Goal: Task Accomplishment & Management: Manage account settings

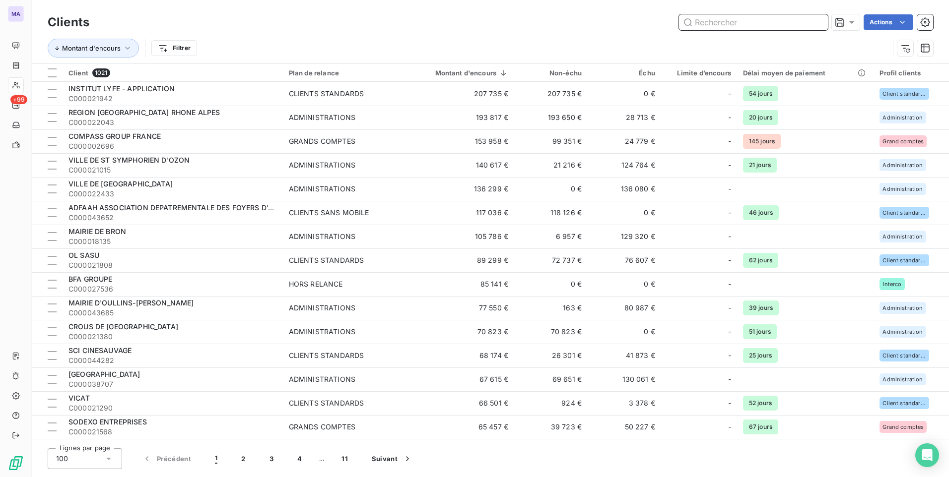
click at [797, 21] on input "text" at bounding box center [753, 22] width 149 height 16
paste input "C000022652"
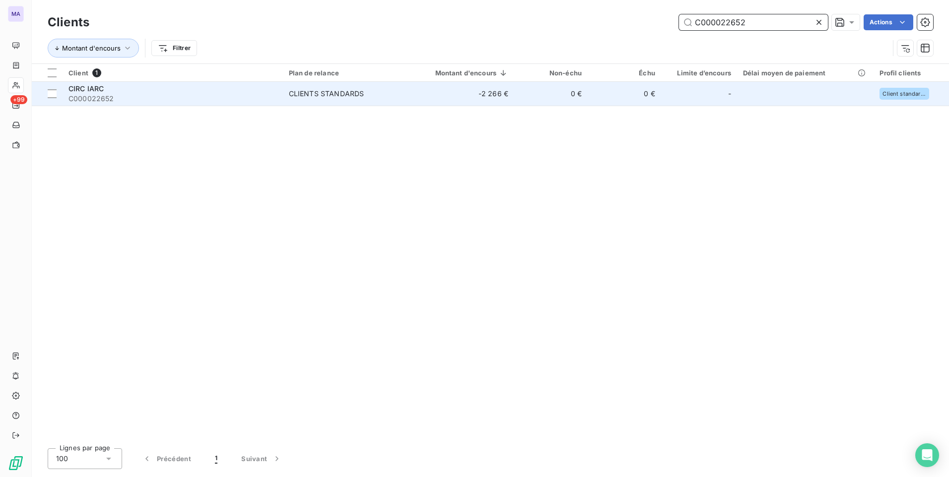
type input "C000022652"
click at [316, 95] on div "CLIENTS STANDARDS" at bounding box center [326, 94] width 75 height 10
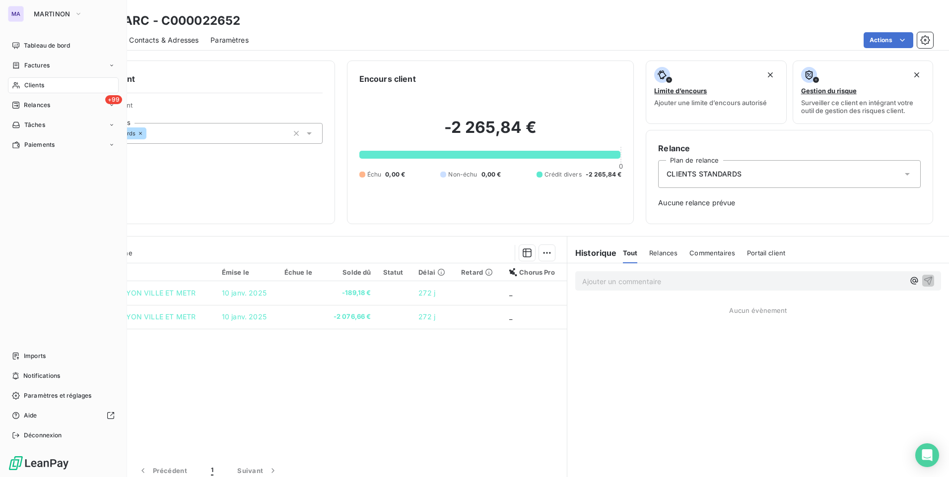
click at [43, 86] on span "Clients" at bounding box center [34, 85] width 20 height 9
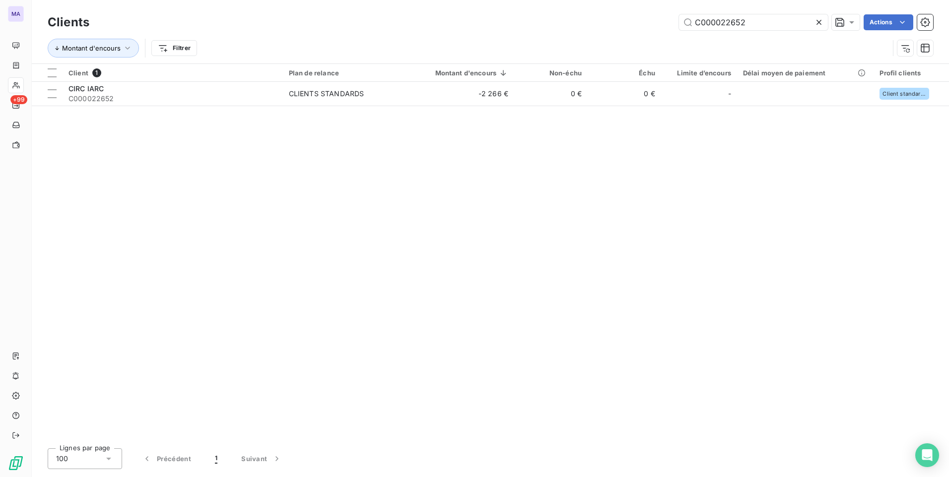
click at [819, 21] on icon at bounding box center [818, 22] width 5 height 5
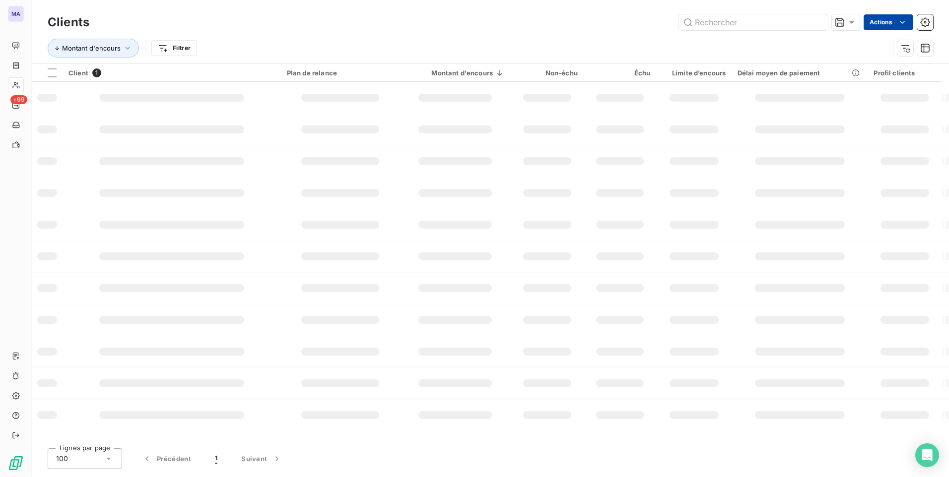
click at [887, 19] on html "MA +99 Clients Actions Montant d'encours Filtrer Client 1 Plan de relance Monta…" at bounding box center [474, 238] width 949 height 477
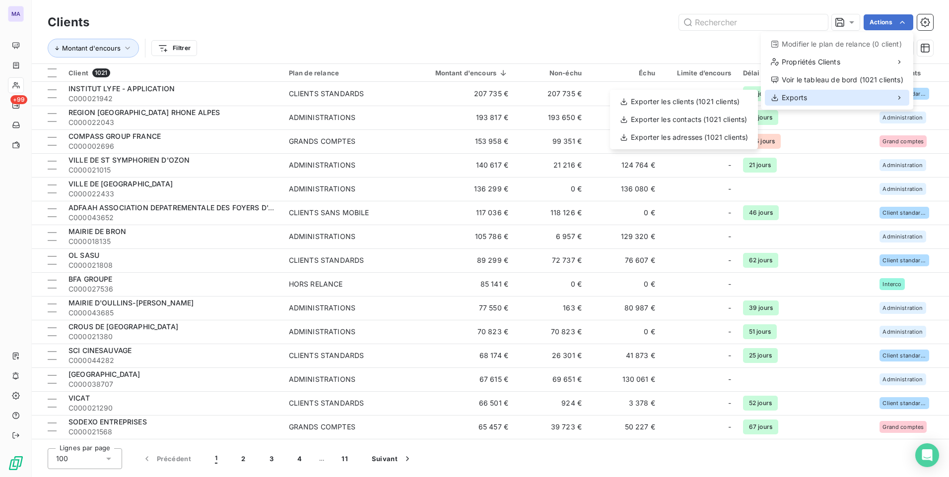
click at [837, 94] on div "Exports" at bounding box center [837, 98] width 144 height 16
click at [711, 121] on div "Exporter les contacts (1021 clients)" at bounding box center [684, 120] width 140 height 16
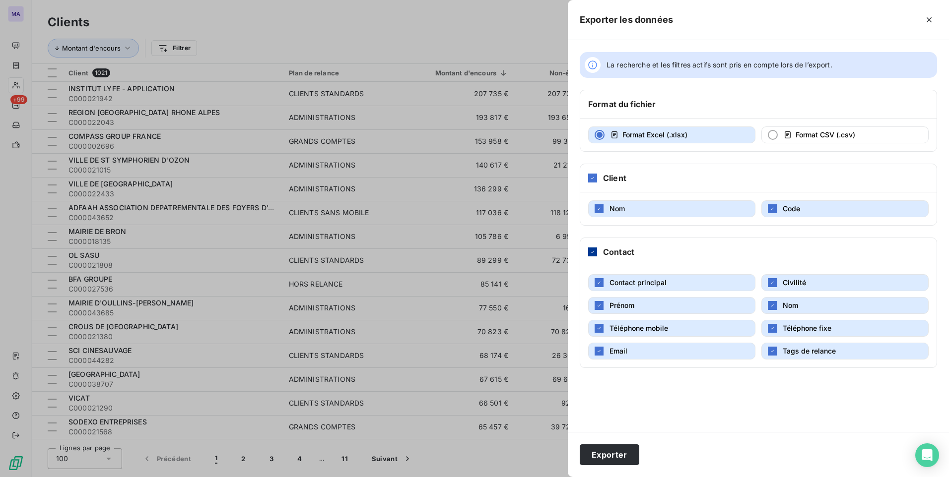
click at [592, 256] on div at bounding box center [592, 252] width 9 height 9
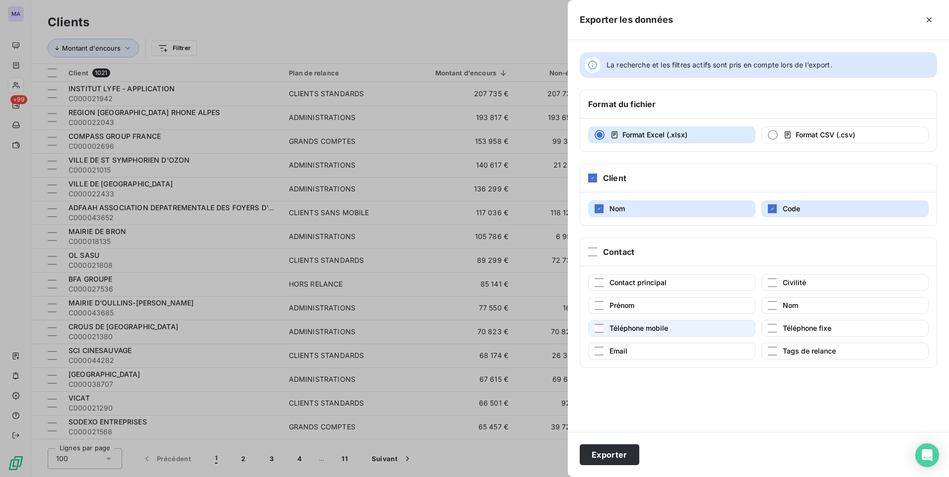
click at [611, 330] on span "Téléphone mobile" at bounding box center [638, 328] width 59 height 8
click at [610, 350] on span "Email" at bounding box center [618, 351] width 18 height 8
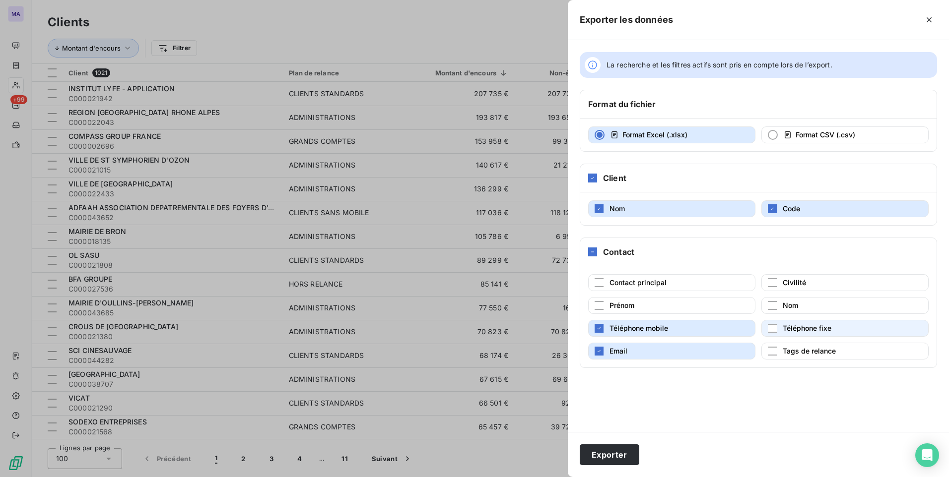
click at [782, 328] on button "Téléphone fixe" at bounding box center [844, 328] width 167 height 17
click at [609, 455] on button "Exporter" at bounding box center [610, 455] width 60 height 21
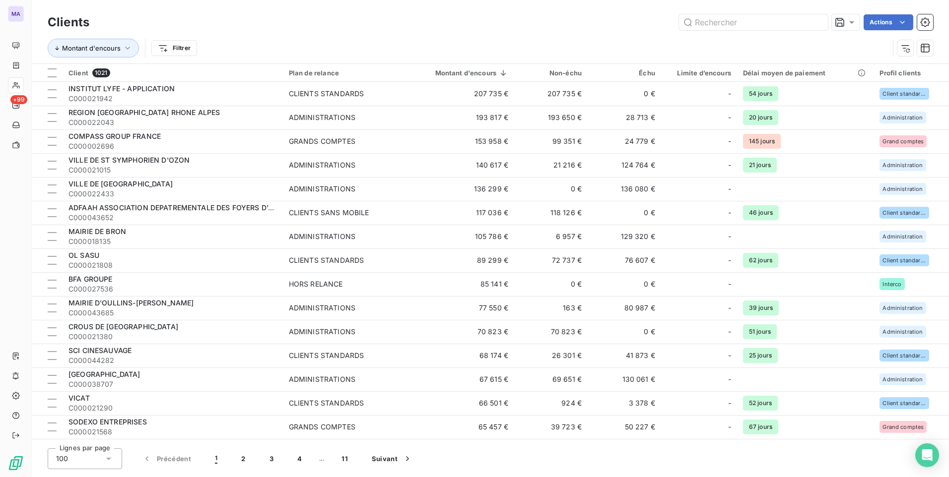
click at [487, 15] on div "Actions" at bounding box center [517, 22] width 832 height 16
click at [327, 44] on div "Montant d'encours Filtrer" at bounding box center [468, 48] width 841 height 19
click at [288, 49] on div "Montant d'encours Filtrer" at bounding box center [468, 48] width 841 height 19
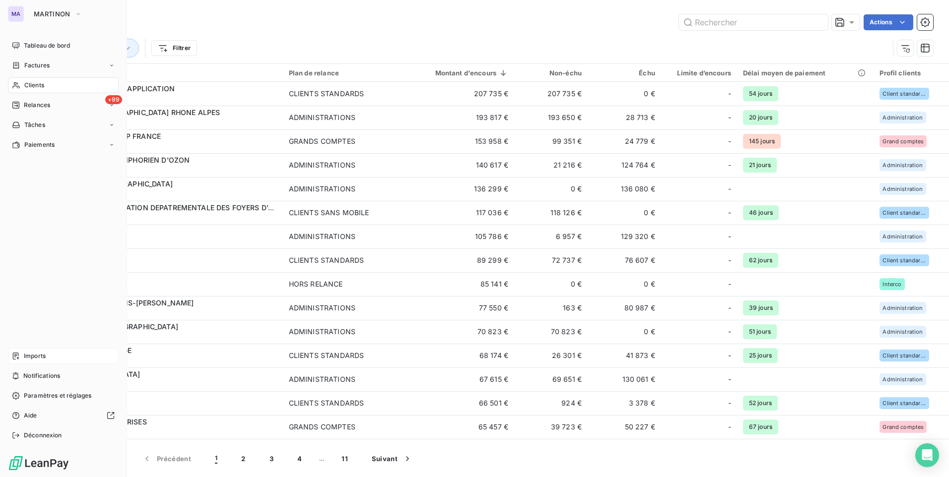
click at [51, 356] on div "Imports" at bounding box center [63, 356] width 111 height 16
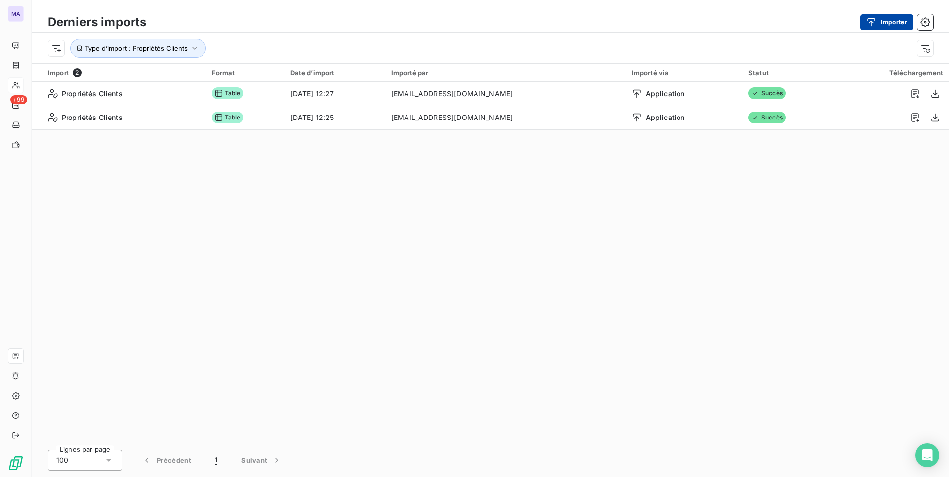
click at [875, 21] on icon "button" at bounding box center [871, 22] width 10 height 10
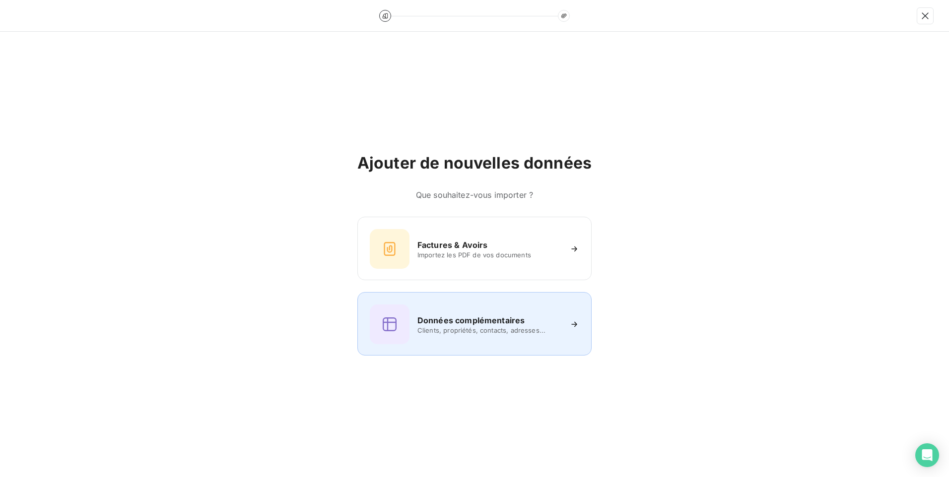
click at [496, 341] on div "Données complémentaires Clients, propriétés, contacts, adresses..." at bounding box center [474, 325] width 209 height 40
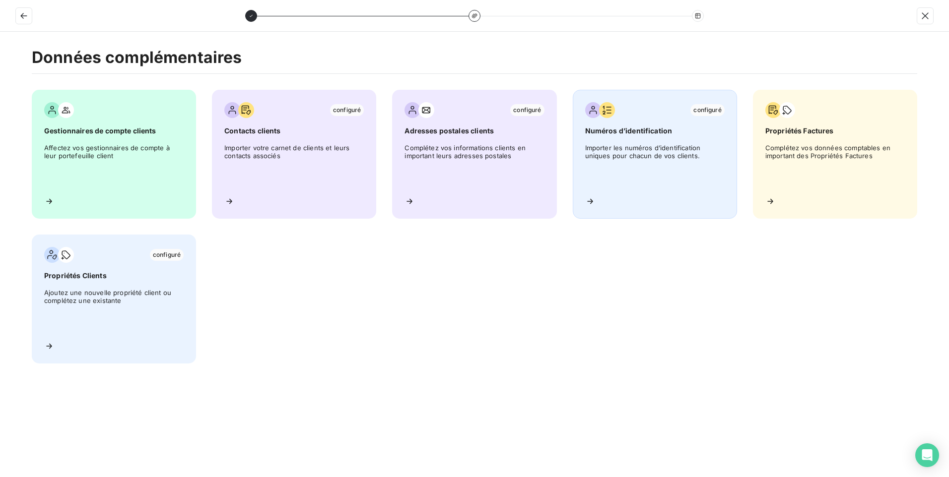
click at [614, 174] on span "Importer les numéros d’identification uniques pour chacun de vos clients." at bounding box center [654, 166] width 139 height 45
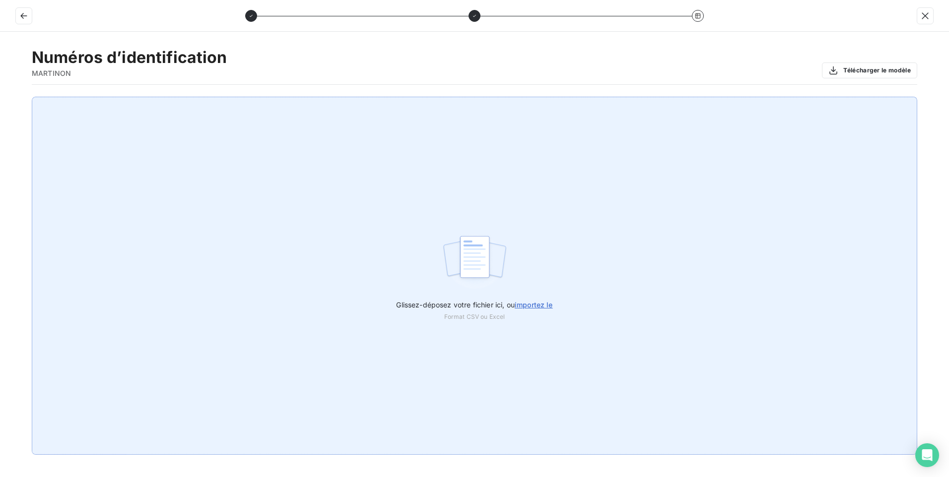
click at [514, 311] on label "Glissez-déposez votre fichier ici, ou importez le" at bounding box center [474, 303] width 156 height 18
click at [0, 97] on input "Glissez-déposez votre fichier ici, ou importez le" at bounding box center [0, 97] width 0 height 0
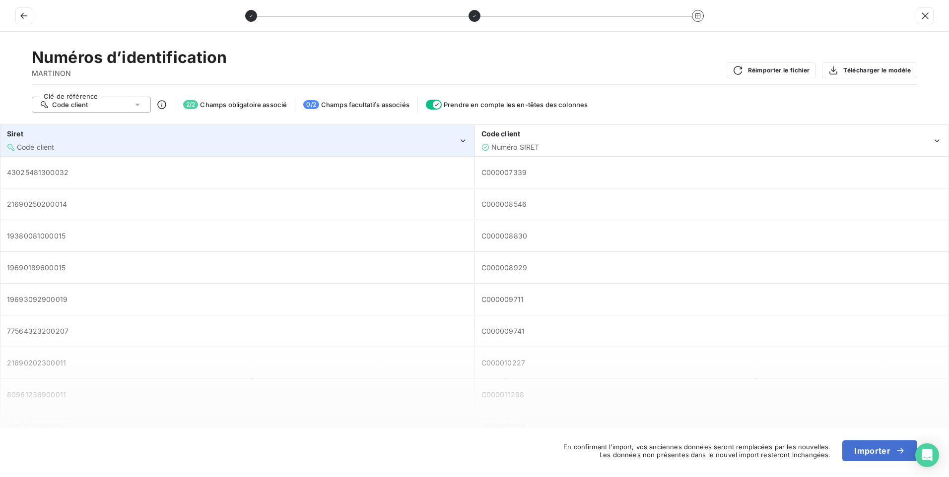
click at [406, 147] on div "Code client" at bounding box center [232, 147] width 451 height 10
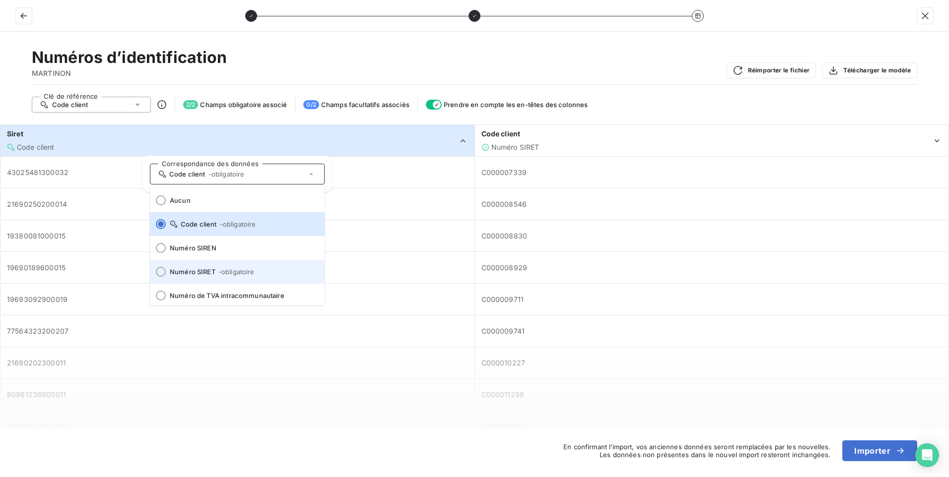
scroll to position [4, 0]
click at [271, 273] on li "Numéro SIRET - obligatoire" at bounding box center [237, 268] width 175 height 24
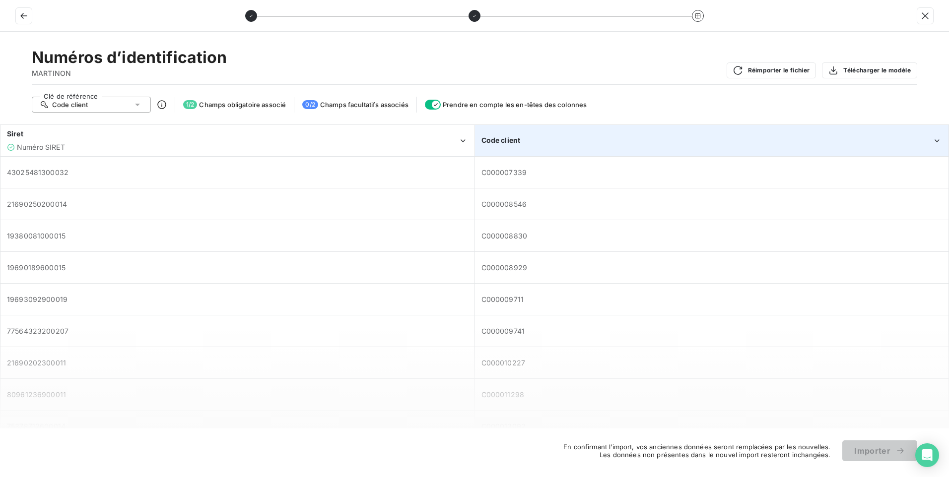
click at [597, 136] on div "Code client" at bounding box center [706, 140] width 451 height 10
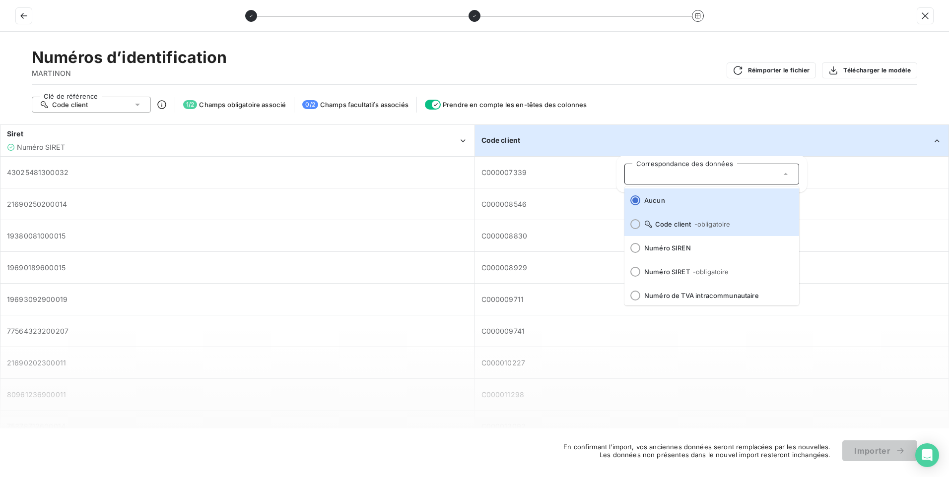
click at [690, 230] on li "Code client - obligatoire" at bounding box center [711, 224] width 175 height 24
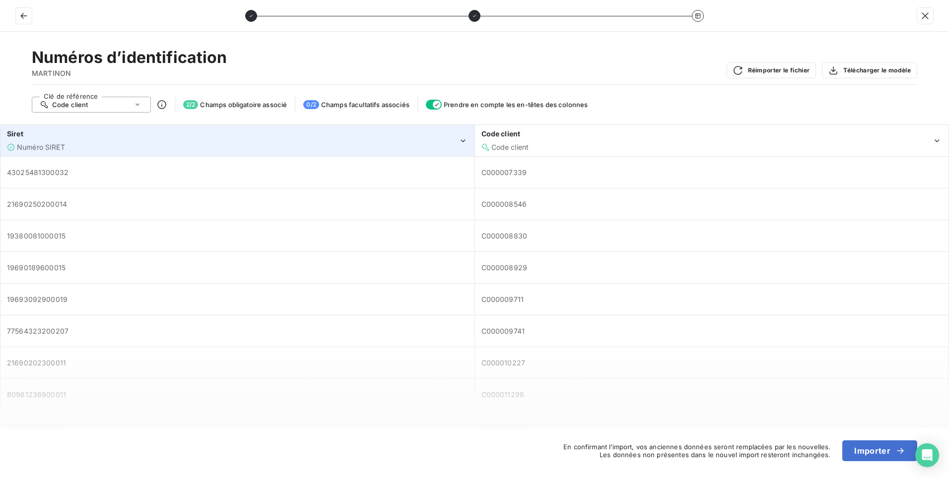
click at [170, 149] on div "Numéro SIRET" at bounding box center [232, 147] width 451 height 10
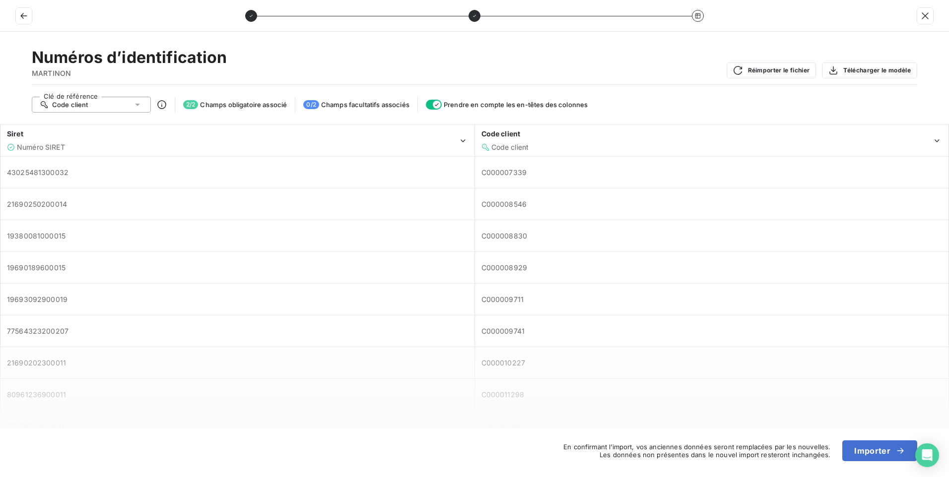
click at [671, 109] on div "Clé de référence Code client 2 / 2 Champs obligatoire associé 0 / 2 Champs facu…" at bounding box center [474, 105] width 885 height 16
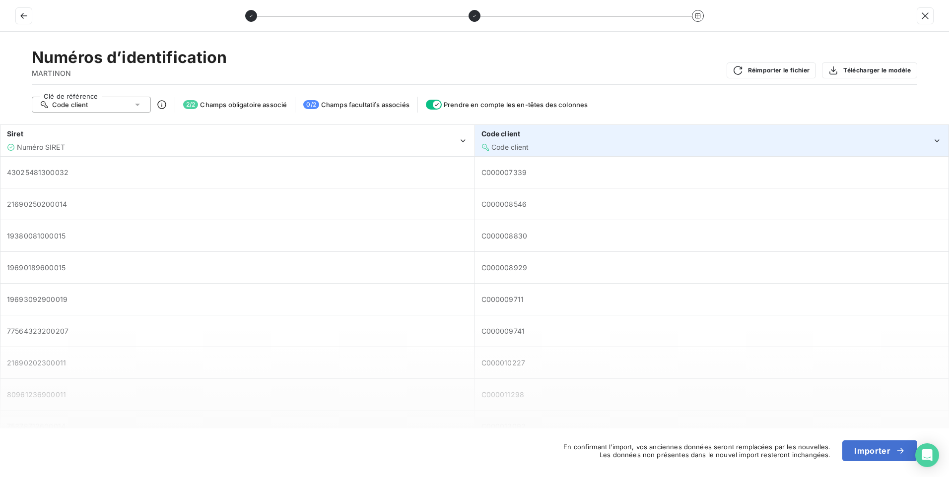
click at [650, 137] on div "Code client" at bounding box center [706, 134] width 451 height 10
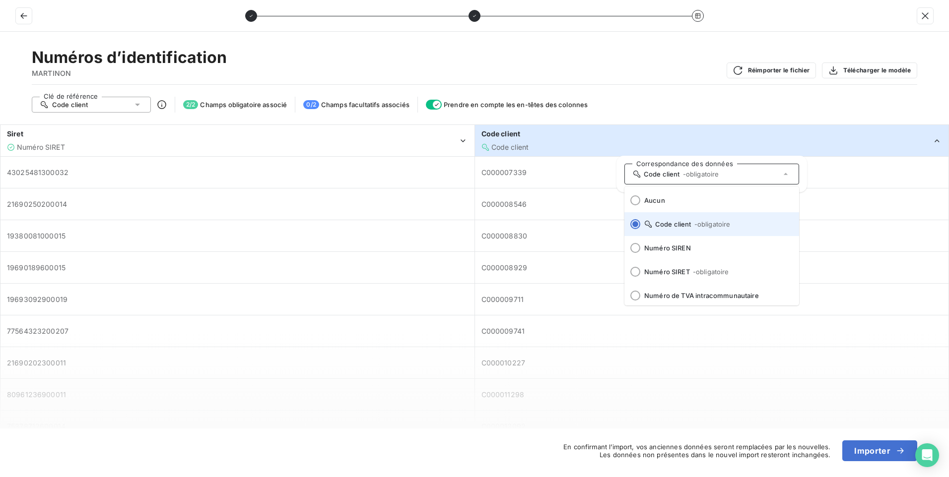
click at [663, 224] on span "Code client - obligatoire" at bounding box center [717, 224] width 147 height 8
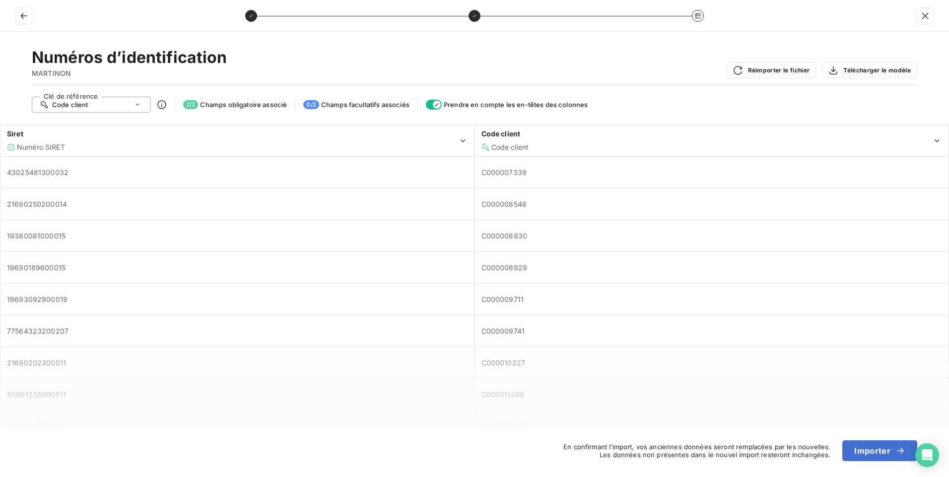
click at [656, 102] on div "Clé de référence Code client 2 / 2 Champs obligatoire associé 0 / 2 Champs facu…" at bounding box center [474, 105] width 885 height 16
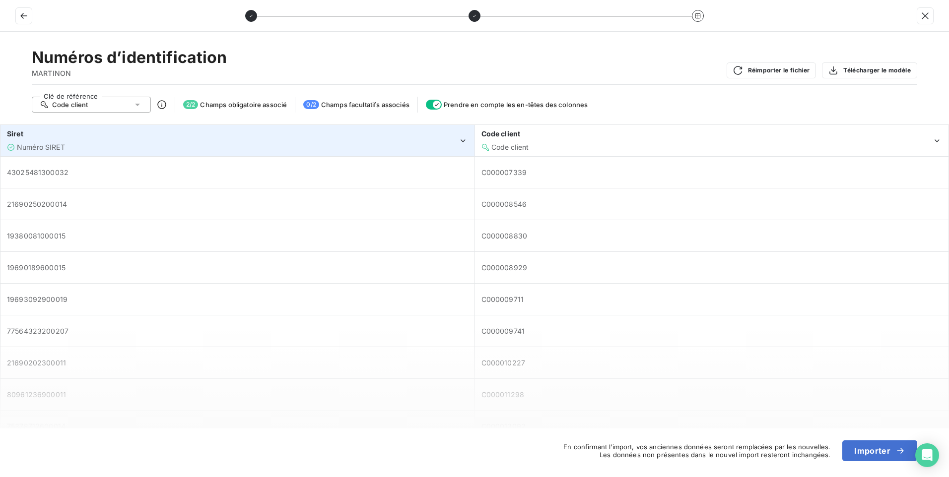
click at [273, 149] on div "Numéro SIRET" at bounding box center [232, 147] width 451 height 10
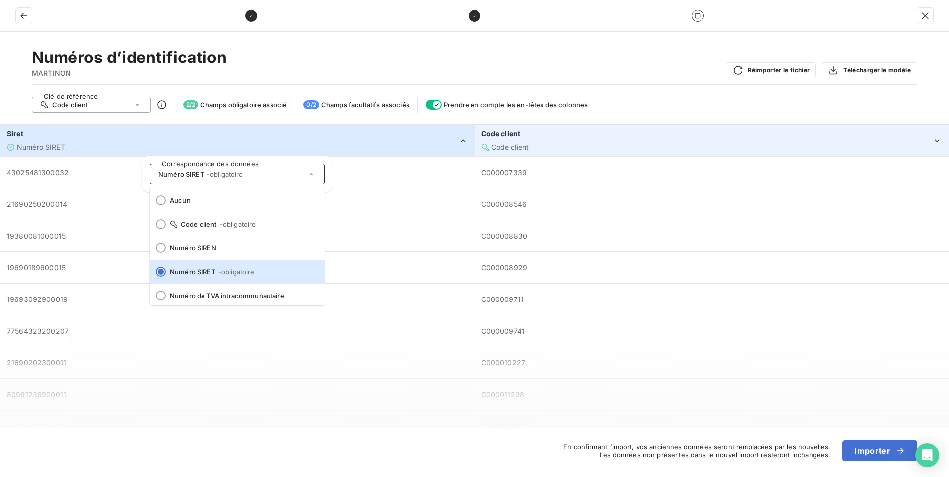
click at [642, 143] on div "Code client" at bounding box center [706, 147] width 451 height 10
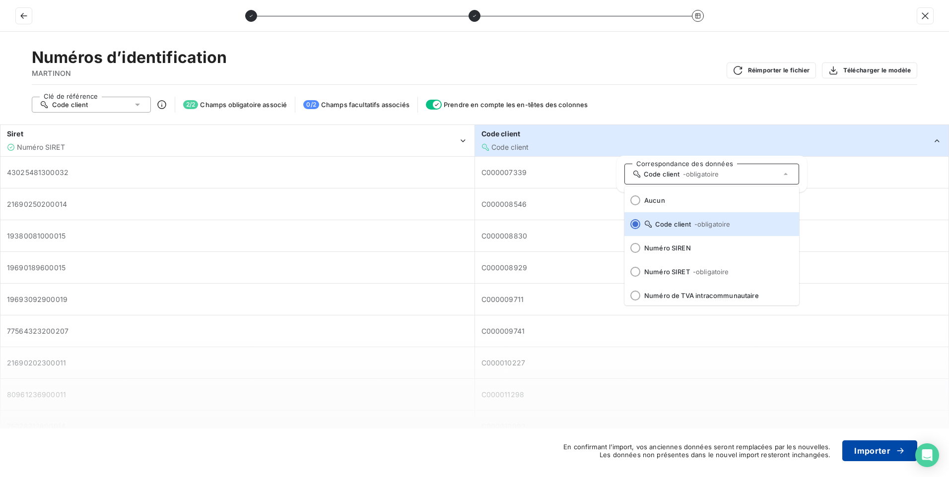
click at [875, 456] on button "Importer" at bounding box center [879, 451] width 75 height 21
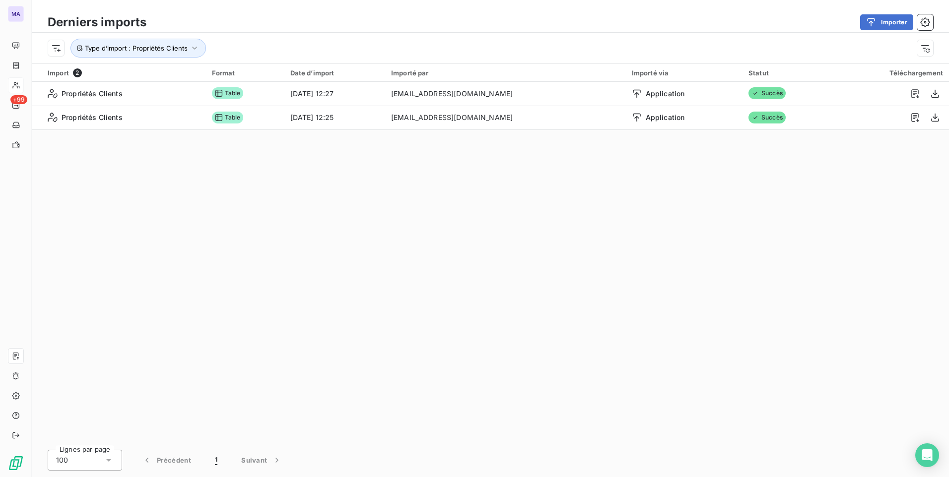
drag, startPoint x: 715, startPoint y: 249, endPoint x: 708, endPoint y: 247, distance: 7.6
click at [712, 248] on div "Import 2 Format Date d’import Importé par Importé via Statut Téléchargement Pro…" at bounding box center [490, 254] width 917 height 380
click at [552, 247] on div "Import 2 Format Date d’import Importé par Importé via Statut Téléchargement Pro…" at bounding box center [490, 254] width 917 height 380
click at [299, 210] on div "Import 2 Format Date d’import Importé par Importé via Statut Téléchargement Pro…" at bounding box center [490, 254] width 917 height 380
click at [884, 22] on button "Importer" at bounding box center [886, 22] width 53 height 16
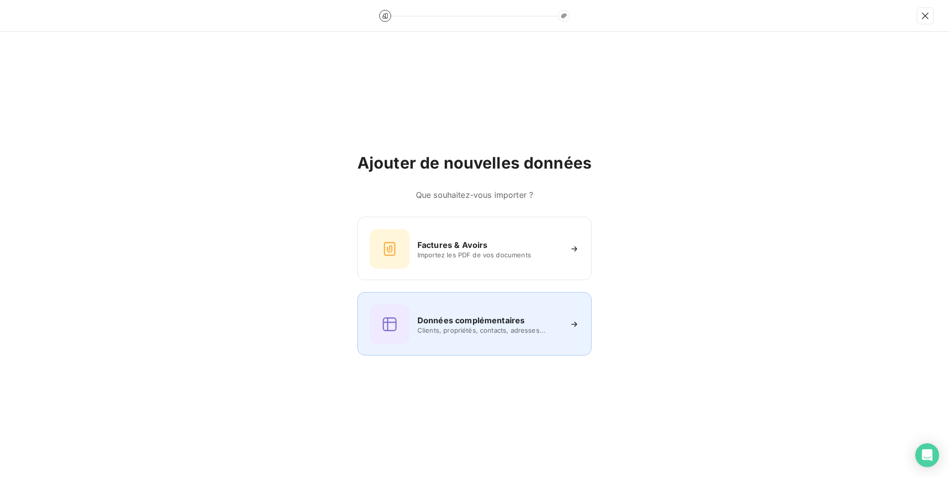
click at [518, 314] on div "Données complémentaires Clients, propriétés, contacts, adresses..." at bounding box center [474, 325] width 209 height 40
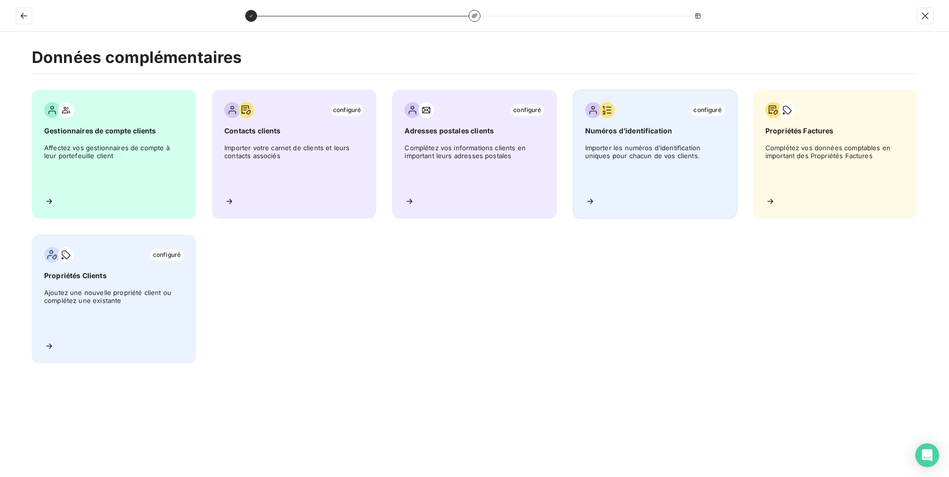
click at [670, 177] on span "Importer les numéros d’identification uniques pour chacun de vos clients." at bounding box center [654, 166] width 139 height 45
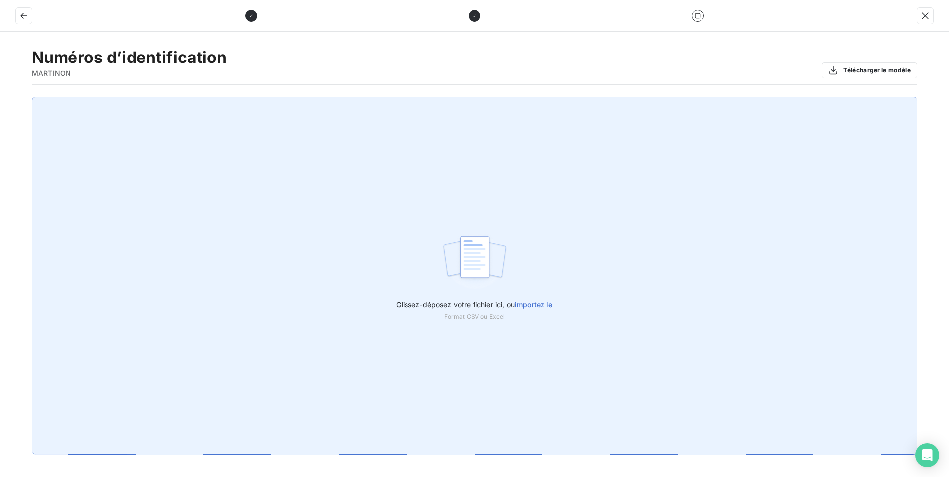
click at [552, 255] on div "Glissez-déposez votre fichier ici, ou importez le Format CSV ou Excel" at bounding box center [474, 276] width 885 height 358
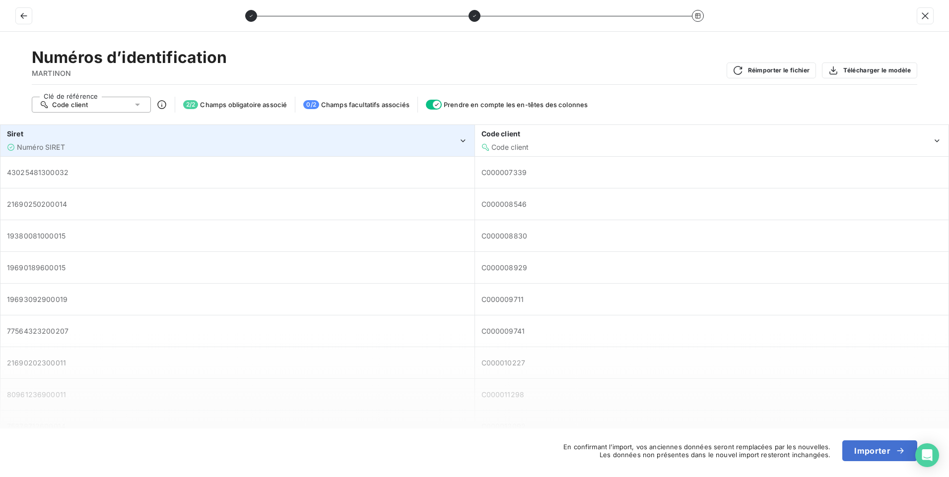
click at [212, 139] on div "Siret" at bounding box center [232, 134] width 451 height 10
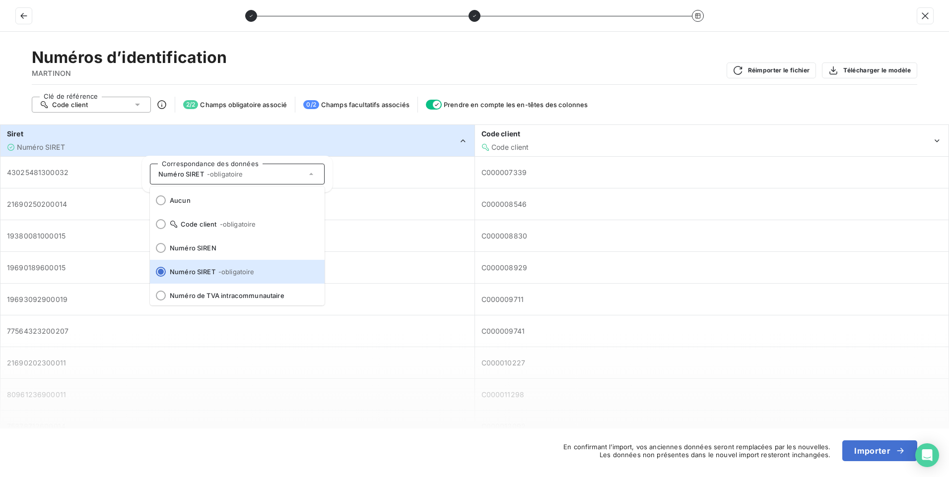
click at [662, 86] on div "Numéros d’identification MARTINON Réimporter le fichier Télécharger le modèle C…" at bounding box center [474, 255] width 949 height 446
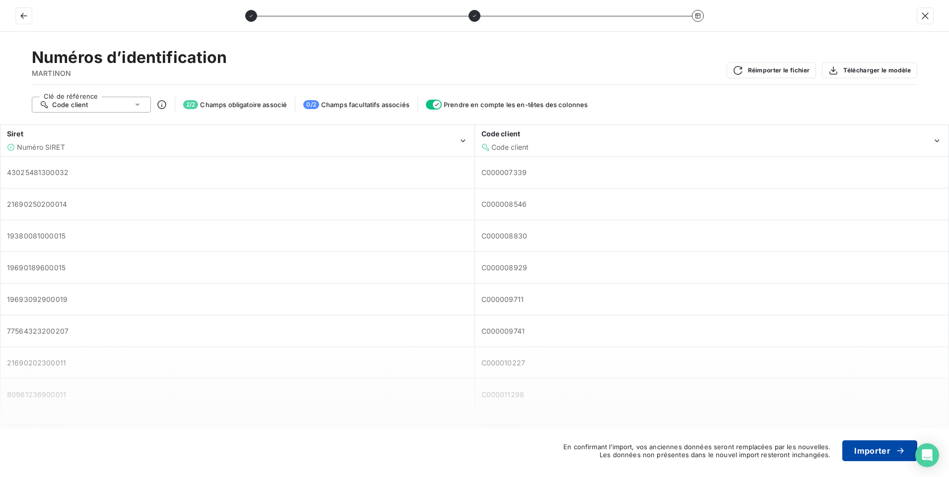
click at [869, 451] on button "Importer" at bounding box center [879, 451] width 75 height 21
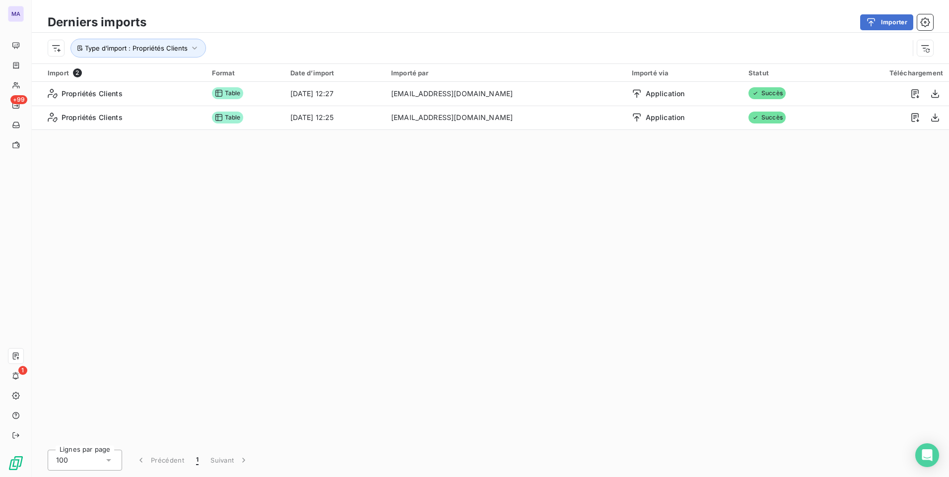
click at [733, 309] on div "Import 2 Format Date d’import Importé par Importé via Statut Téléchargement Pro…" at bounding box center [490, 254] width 917 height 380
click at [131, 51] on span "Type d’import : Propriétés Clients" at bounding box center [136, 48] width 103 height 8
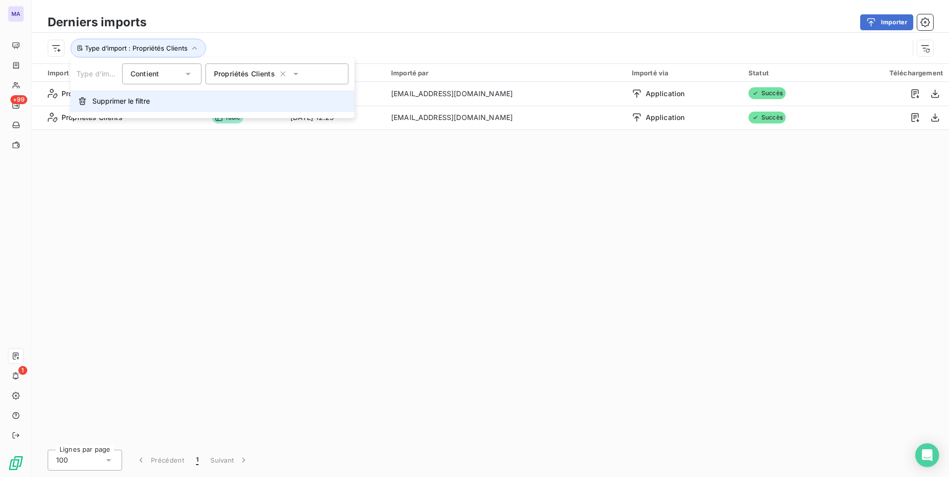
click at [138, 103] on span "Supprimer le filtre" at bounding box center [121, 101] width 58 height 10
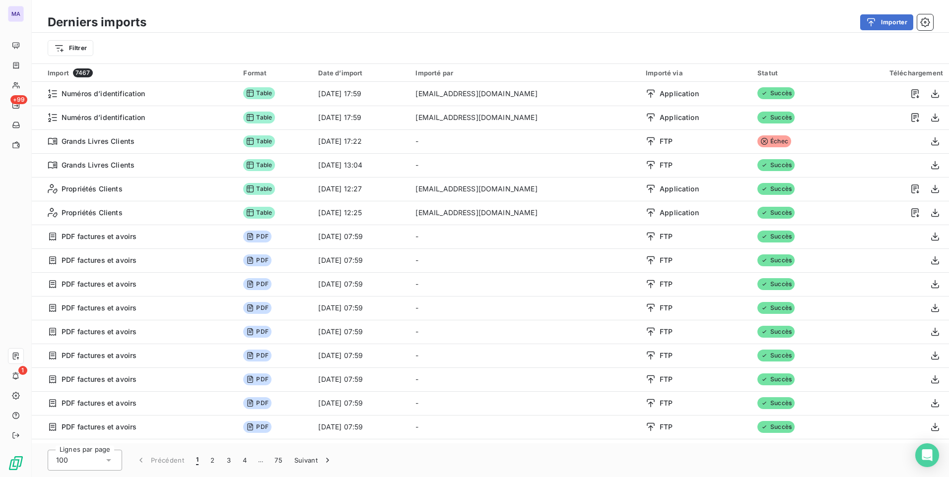
click at [427, 47] on div "Filtrer" at bounding box center [490, 48] width 885 height 19
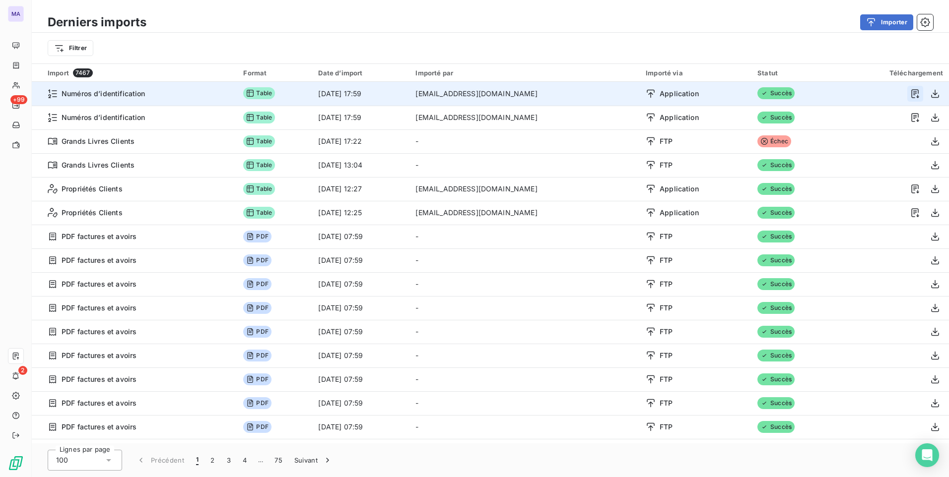
click at [914, 92] on icon "button" at bounding box center [914, 93] width 7 height 9
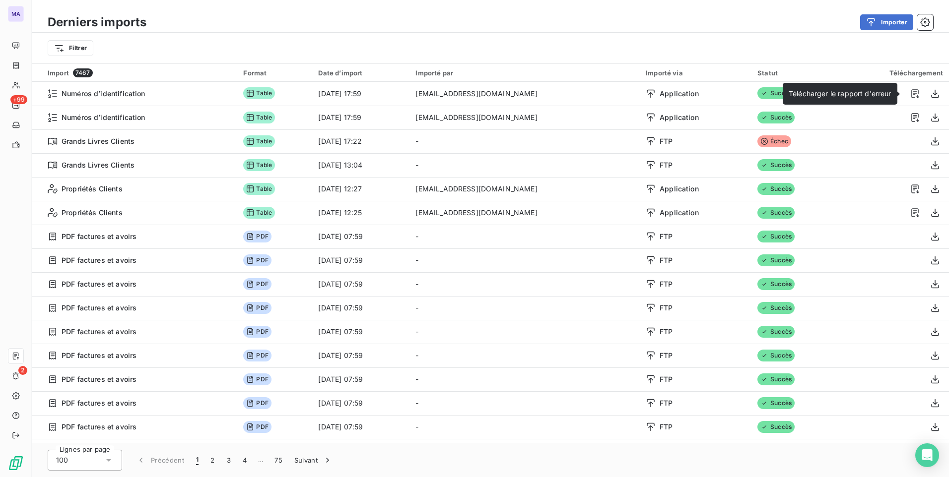
click at [661, 29] on div "Importer" at bounding box center [545, 22] width 775 height 16
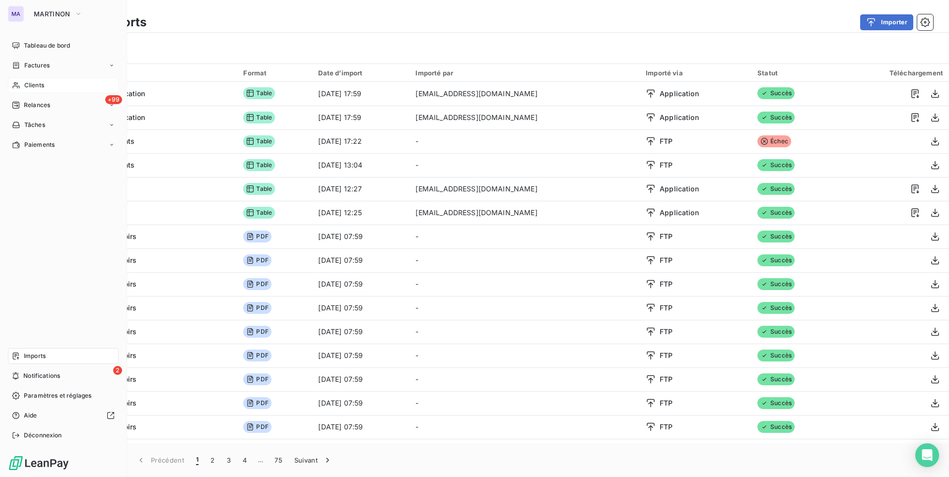
click at [33, 85] on span "Clients" at bounding box center [34, 85] width 20 height 9
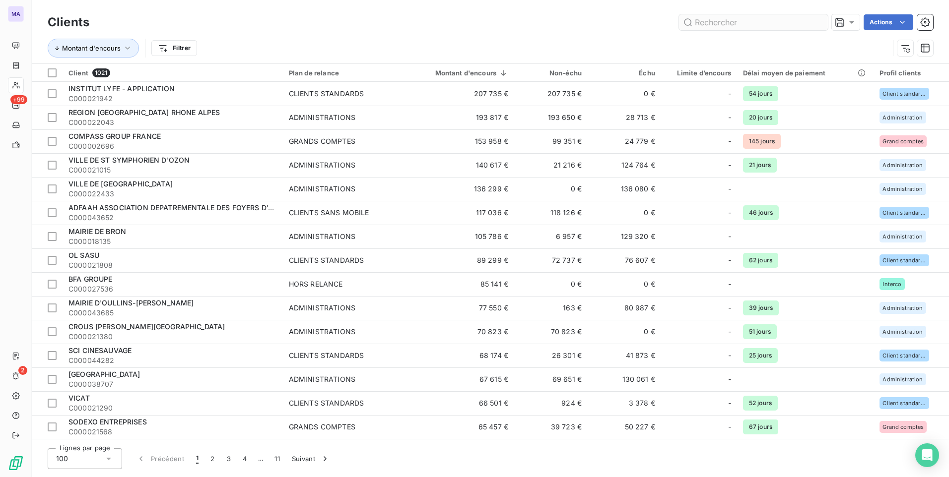
click at [720, 24] on input "text" at bounding box center [753, 22] width 149 height 16
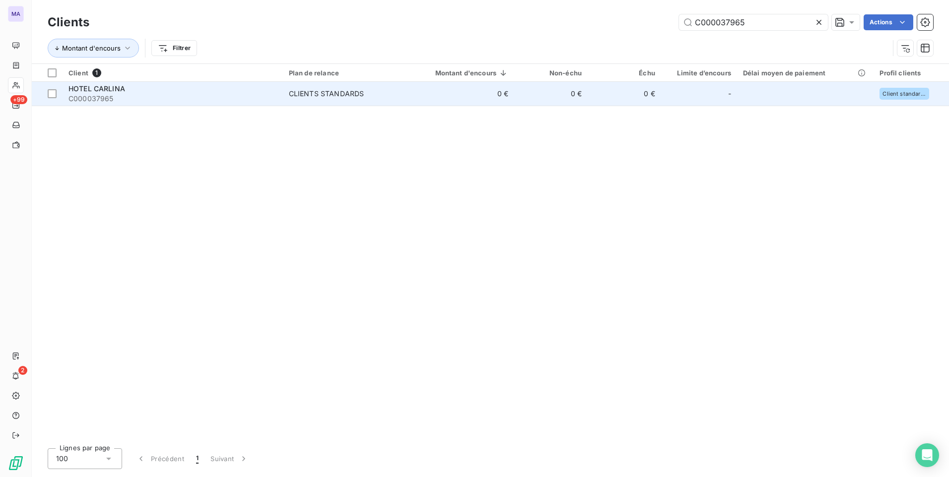
type input "C000037965"
click at [327, 96] on div "CLIENTS STANDARDS" at bounding box center [326, 94] width 75 height 10
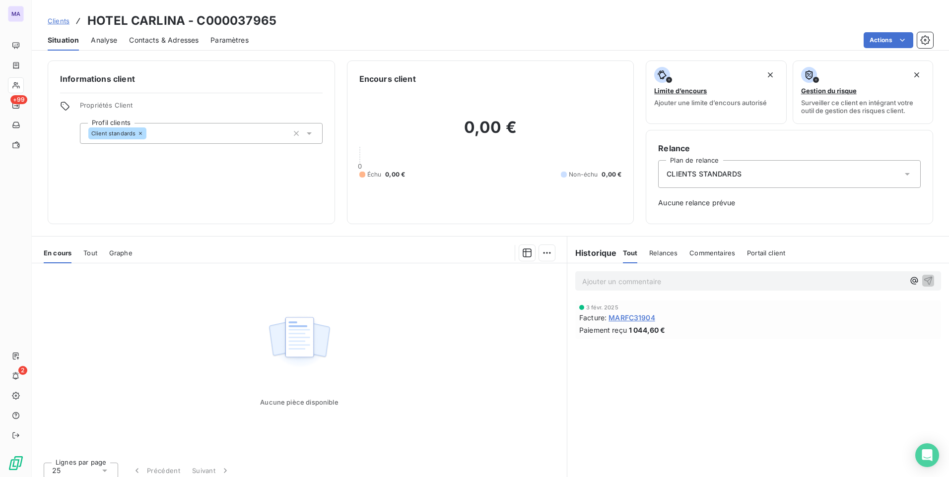
click at [171, 45] on span "Contacts & Adresses" at bounding box center [163, 40] width 69 height 10
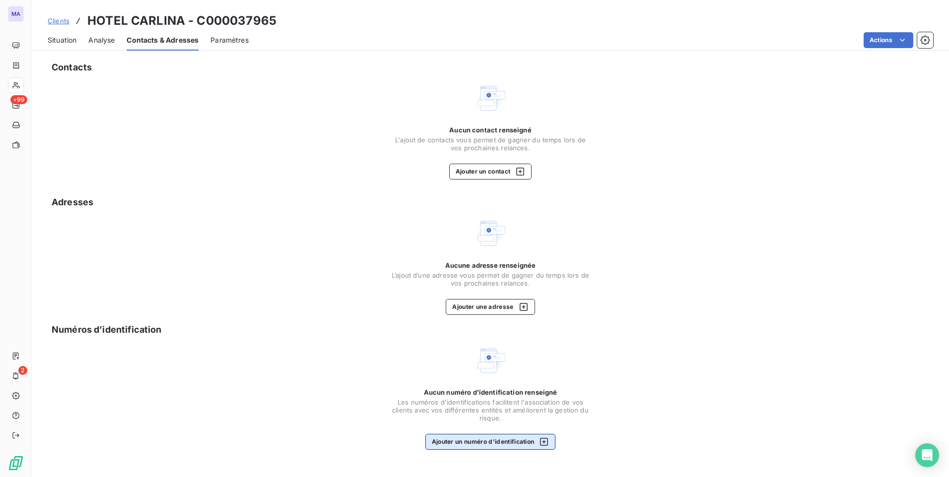
click at [508, 443] on button "Ajouter un numéro d’identification" at bounding box center [490, 442] width 131 height 16
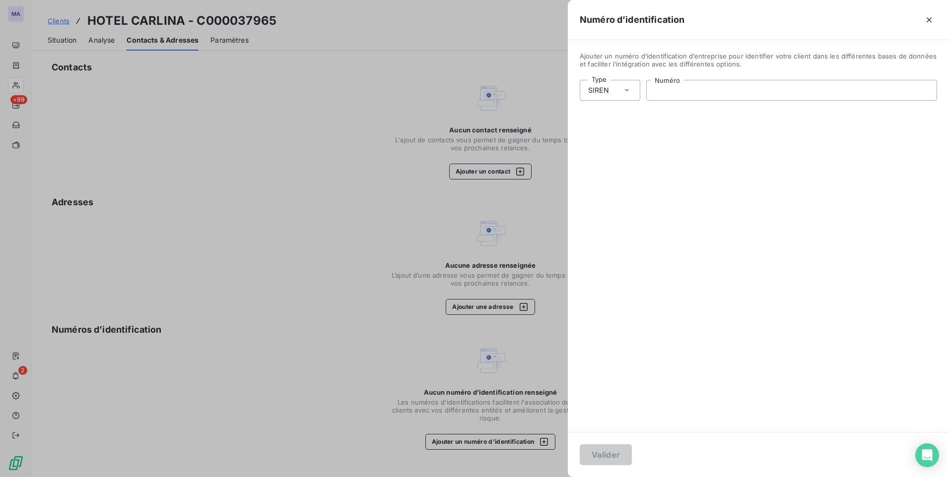
click at [687, 94] on input "Numéro" at bounding box center [792, 90] width 290 height 20
click at [630, 87] on icon at bounding box center [627, 90] width 10 height 10
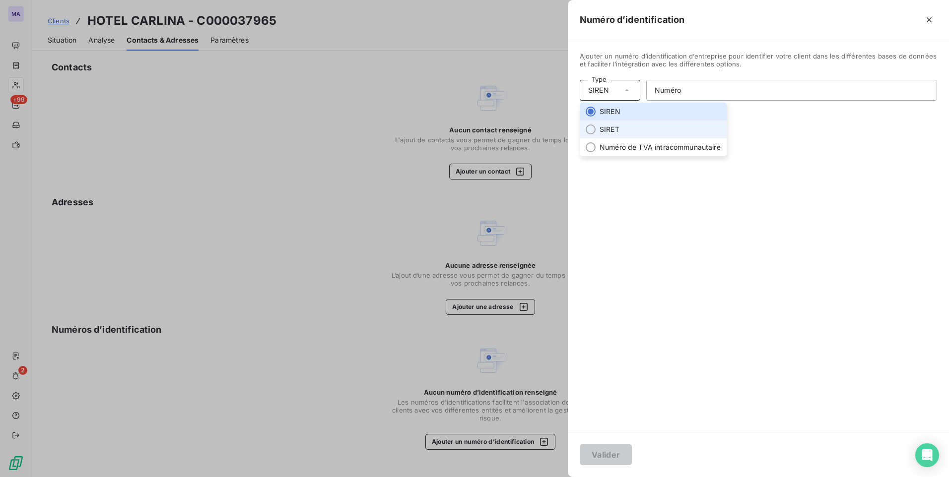
click at [634, 133] on li "SIRET" at bounding box center [653, 130] width 147 height 18
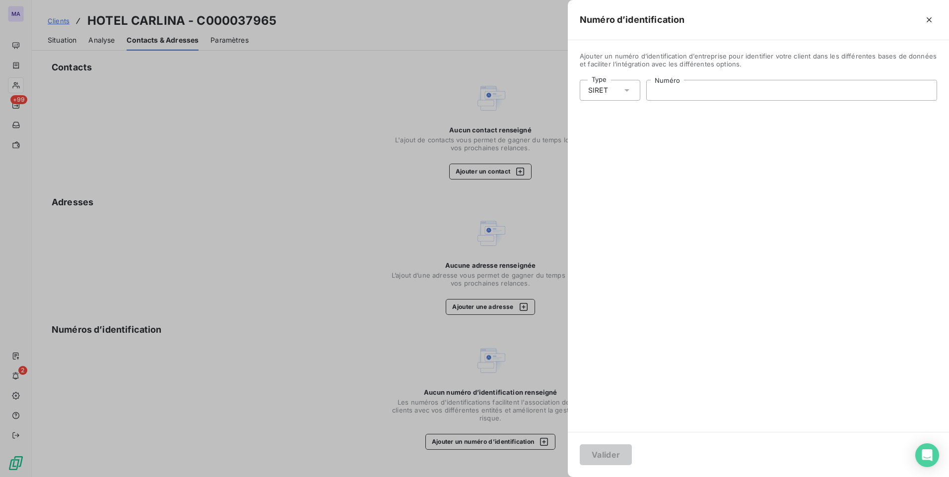
click at [705, 94] on input "Numéro" at bounding box center [792, 90] width 290 height 20
click at [677, 96] on input "Numéro" at bounding box center [792, 90] width 290 height 20
paste input "761 200 390 0011"
click at [656, 85] on input "761 200 390 0011" at bounding box center [792, 90] width 290 height 20
click at [666, 89] on input "761 200 390 0011" at bounding box center [792, 90] width 290 height 20
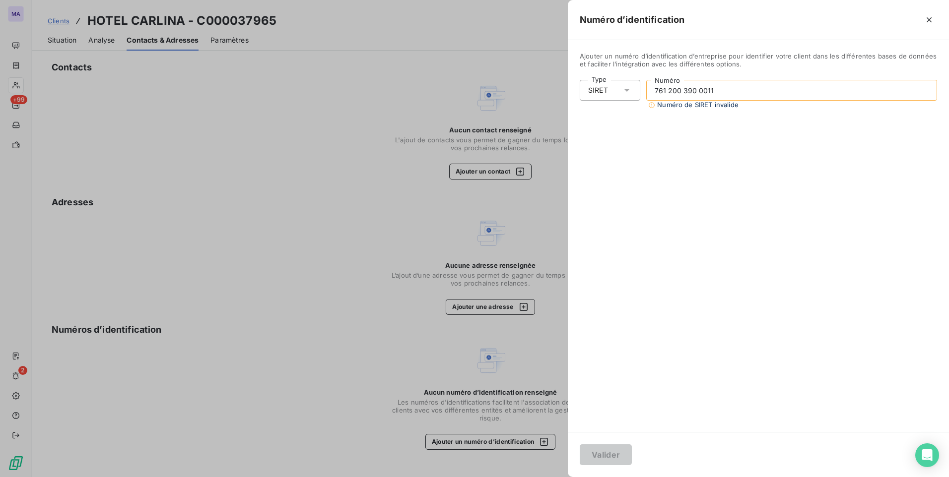
drag, startPoint x: 731, startPoint y: 94, endPoint x: 639, endPoint y: 92, distance: 91.8
click at [639, 92] on div "Type SIRET 761 200 390 0011 Numéro Numéro de SIRET invalide" at bounding box center [758, 94] width 357 height 29
type input "761 200 390 0011"
click at [932, 15] on icon "button" at bounding box center [929, 20] width 10 height 10
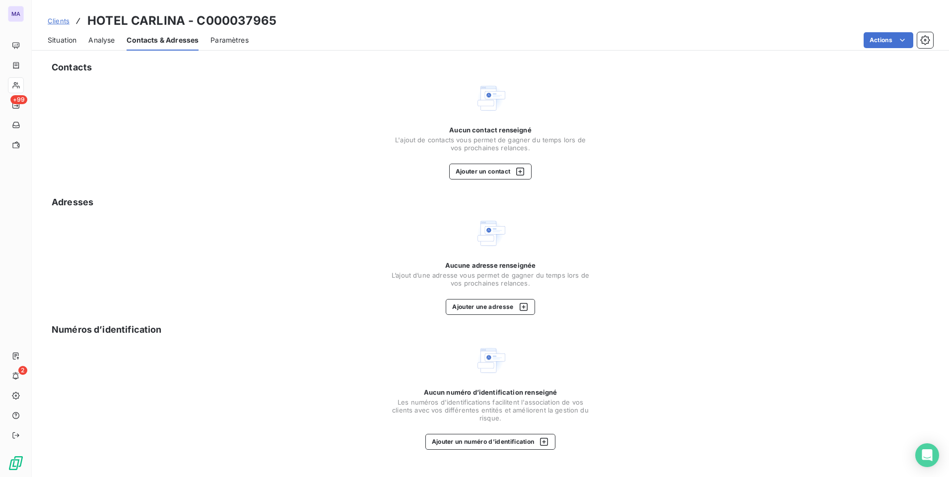
click at [74, 38] on span "Situation" at bounding box center [62, 40] width 29 height 10
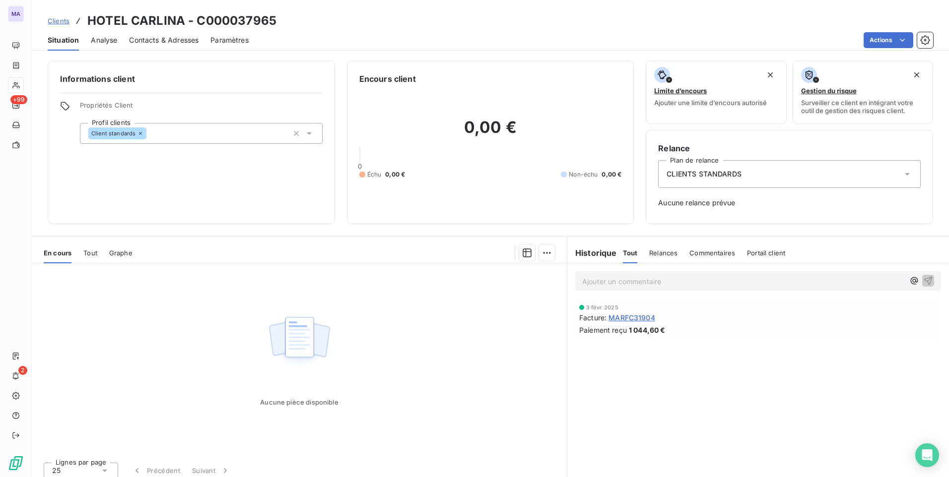
click at [167, 43] on span "Contacts & Adresses" at bounding box center [163, 40] width 69 height 10
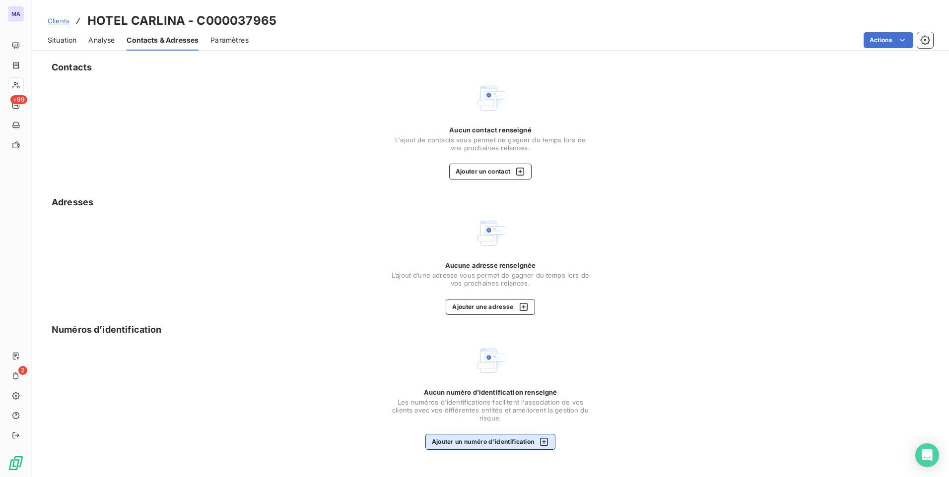
click at [498, 443] on button "Ajouter un numéro d’identification" at bounding box center [490, 442] width 131 height 16
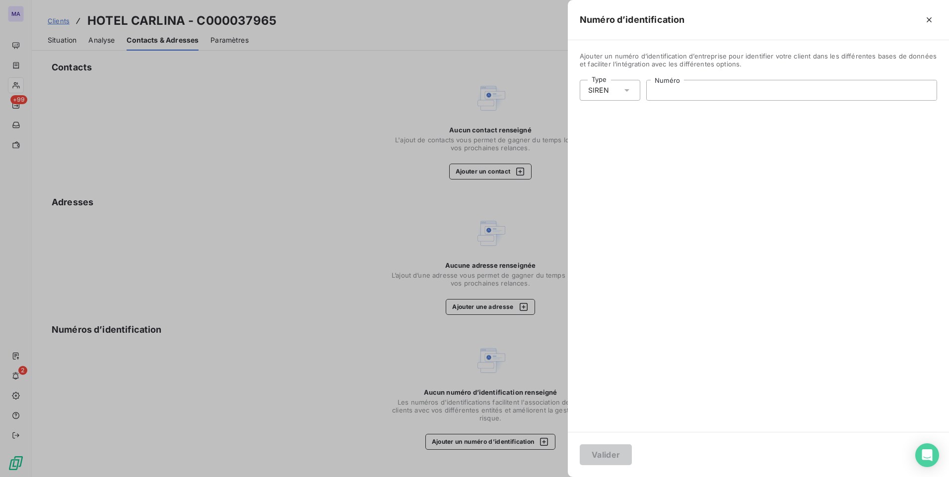
click at [721, 85] on input "Numéro" at bounding box center [792, 90] width 290 height 20
click at [629, 87] on icon at bounding box center [627, 90] width 10 height 10
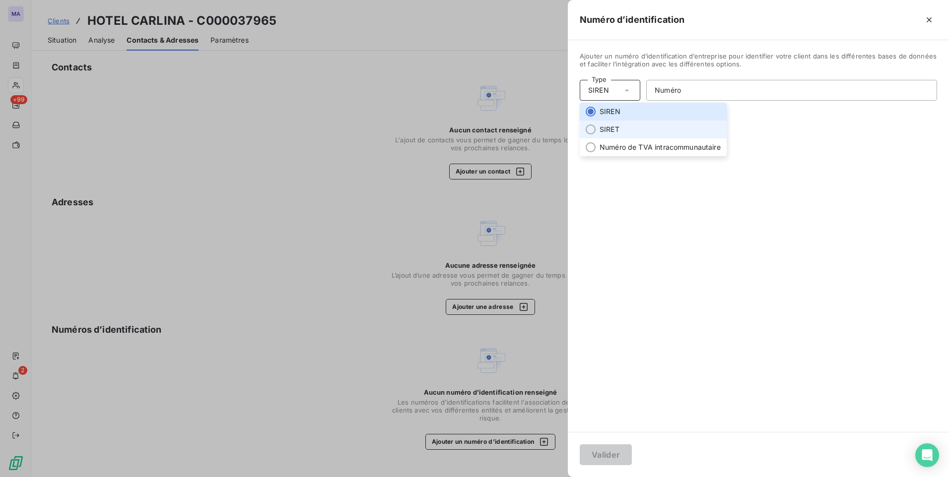
drag, startPoint x: 626, startPoint y: 133, endPoint x: 655, endPoint y: 115, distance: 33.5
click at [626, 133] on li "SIRET" at bounding box center [653, 130] width 147 height 18
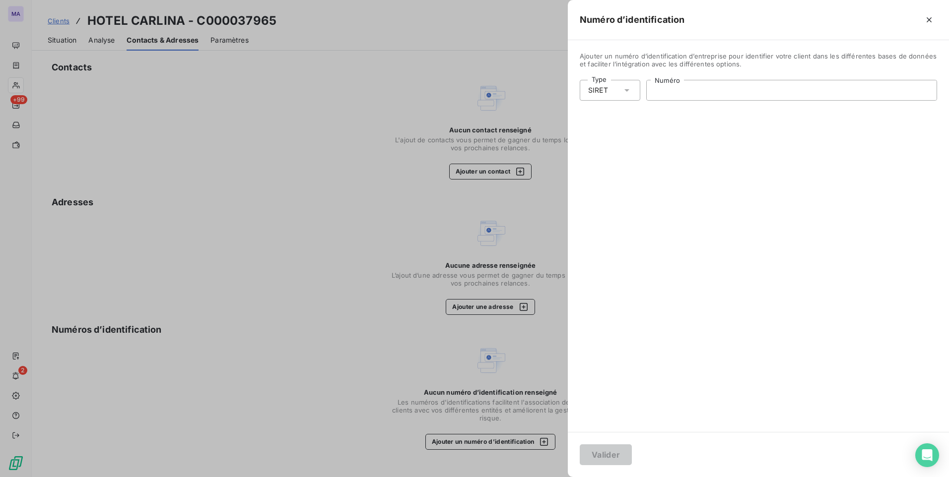
click at [700, 94] on input "Numéro" at bounding box center [792, 90] width 290 height 20
paste input "076 120 039 00011"
type input "076 120 039 00011"
click at [624, 461] on button "Valider" at bounding box center [606, 455] width 52 height 21
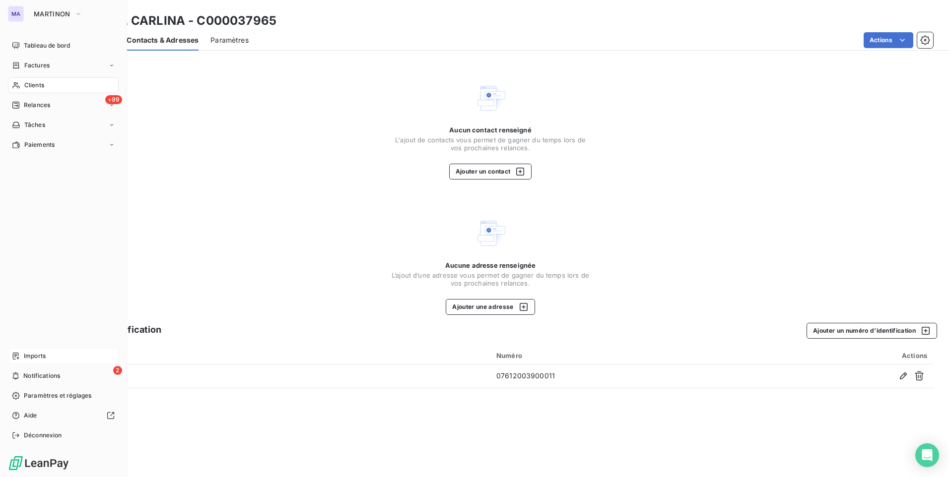
click at [44, 357] on span "Imports" at bounding box center [35, 356] width 22 height 9
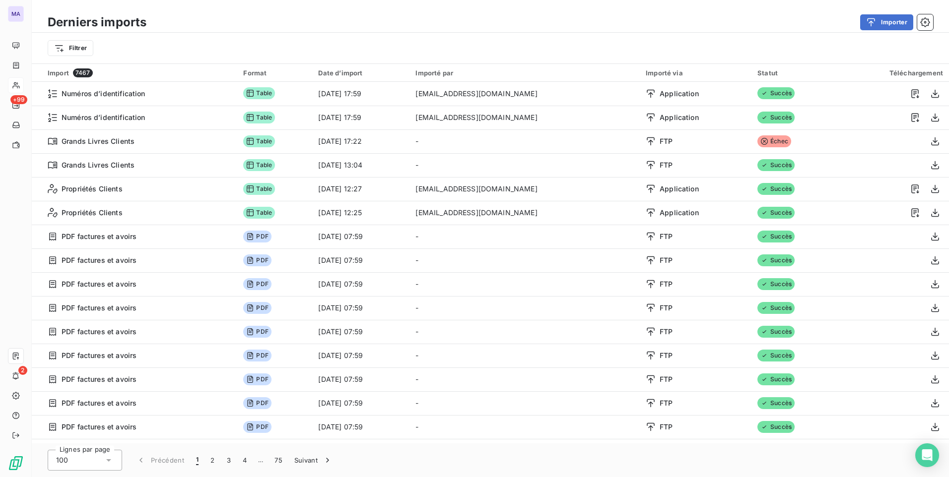
click at [465, 34] on div "Filtrer" at bounding box center [490, 48] width 917 height 31
click at [893, 19] on button "Importer" at bounding box center [886, 22] width 53 height 16
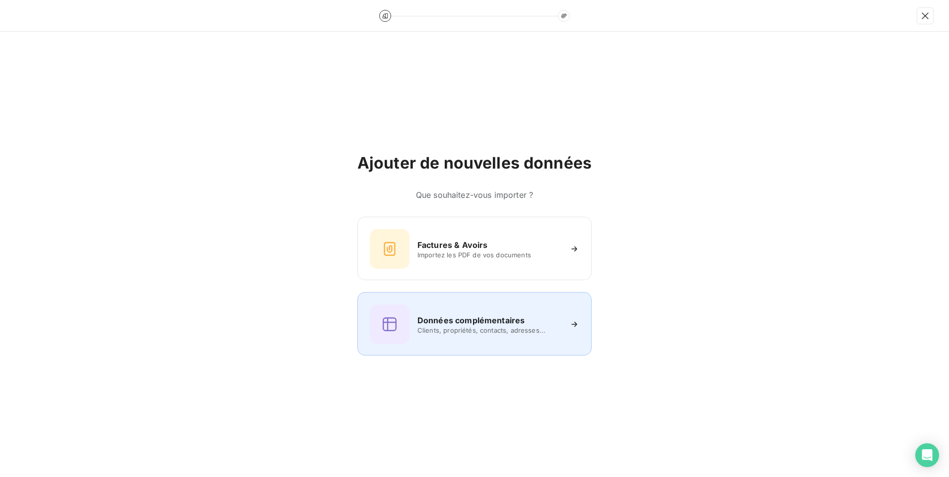
click at [471, 309] on div "Données complémentaires Clients, propriétés, contacts, adresses..." at bounding box center [474, 325] width 209 height 40
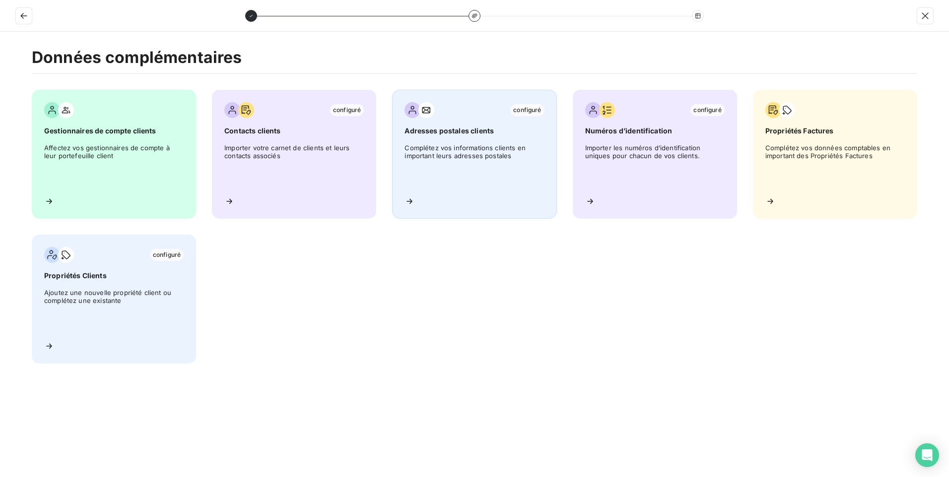
click at [465, 141] on div "configuré Adresses postales clients Complétez vos informations clients en impor…" at bounding box center [474, 154] width 164 height 129
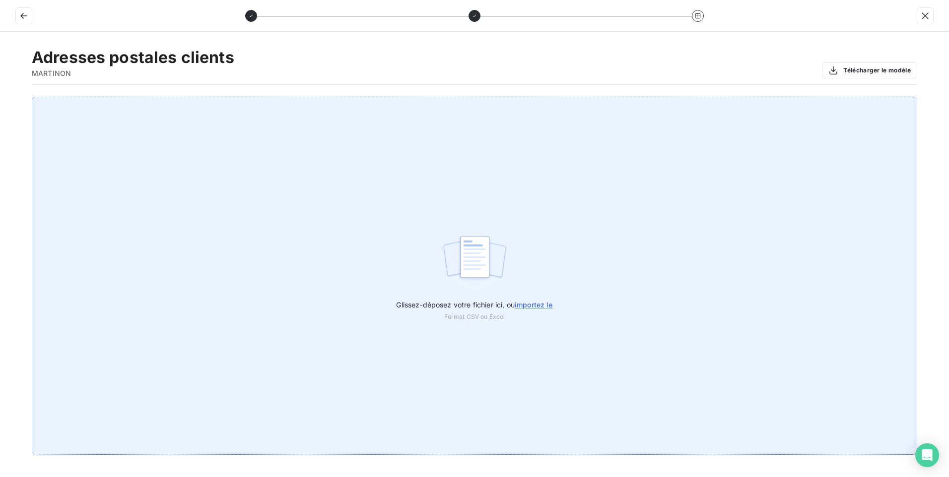
click at [534, 303] on span "importez le" at bounding box center [534, 305] width 38 height 8
click at [0, 97] on input "Glissez-déposez votre fichier ici, ou importez le" at bounding box center [0, 97] width 0 height 0
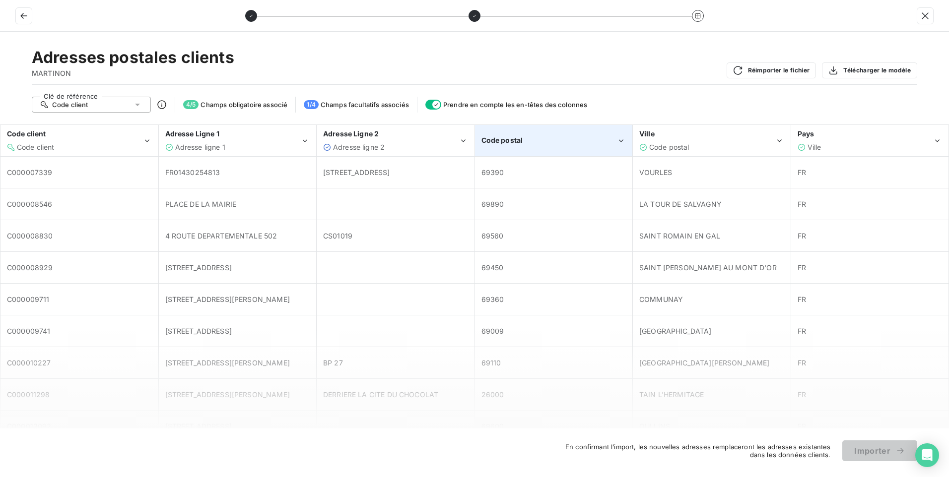
click at [568, 142] on div "Code postal" at bounding box center [548, 140] width 135 height 10
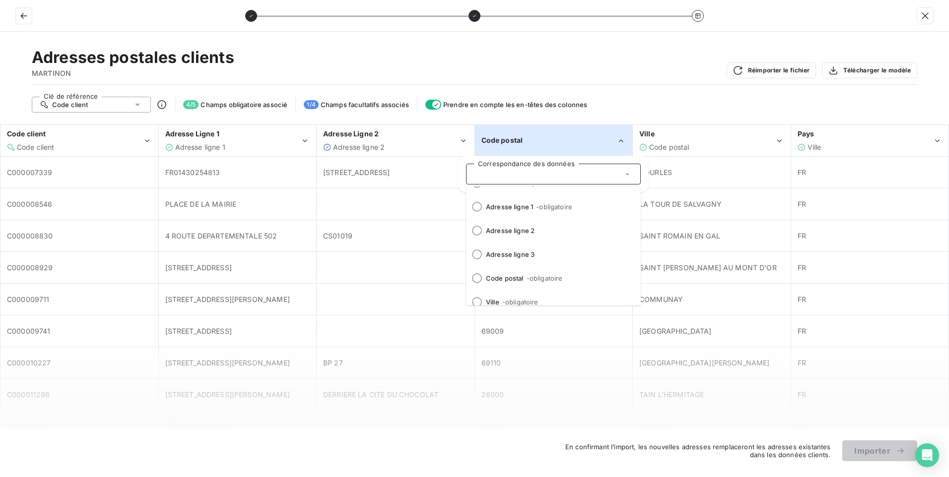
scroll to position [99, 0]
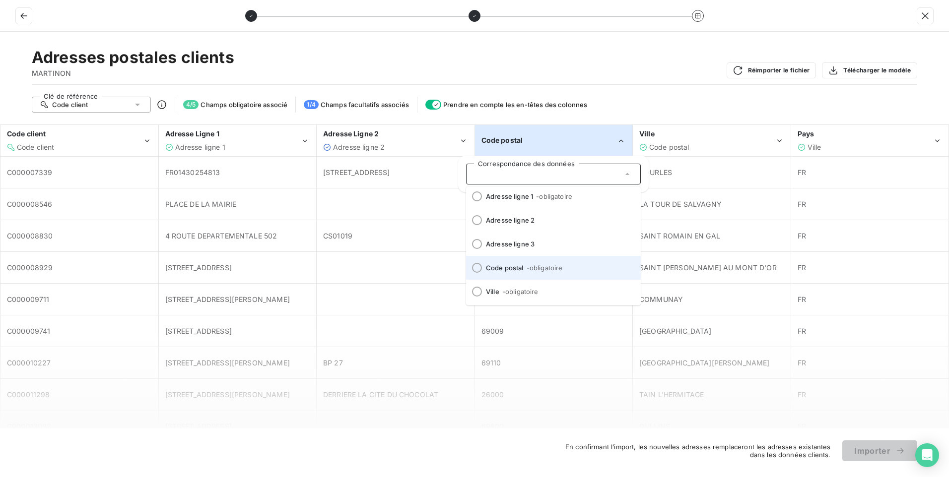
click at [536, 272] on li "Code postal - obligatoire" at bounding box center [553, 268] width 175 height 24
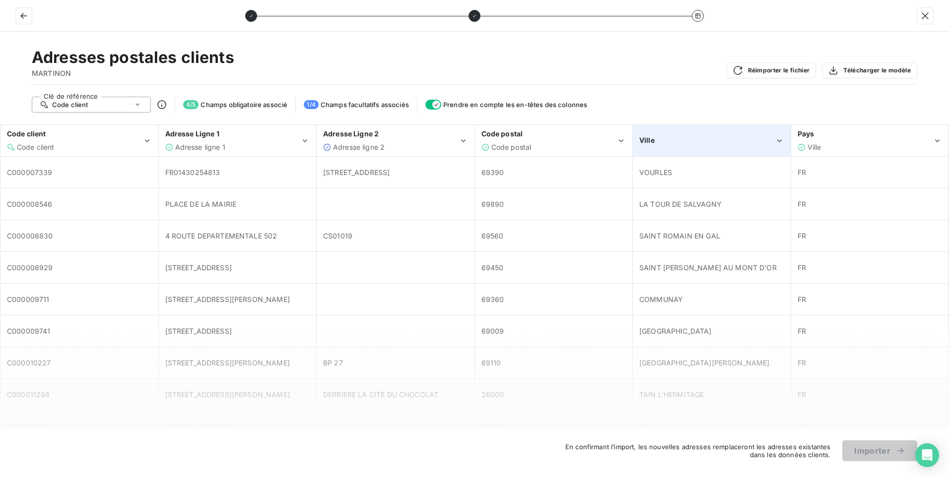
click at [671, 153] on div "Ville" at bounding box center [711, 141] width 157 height 30
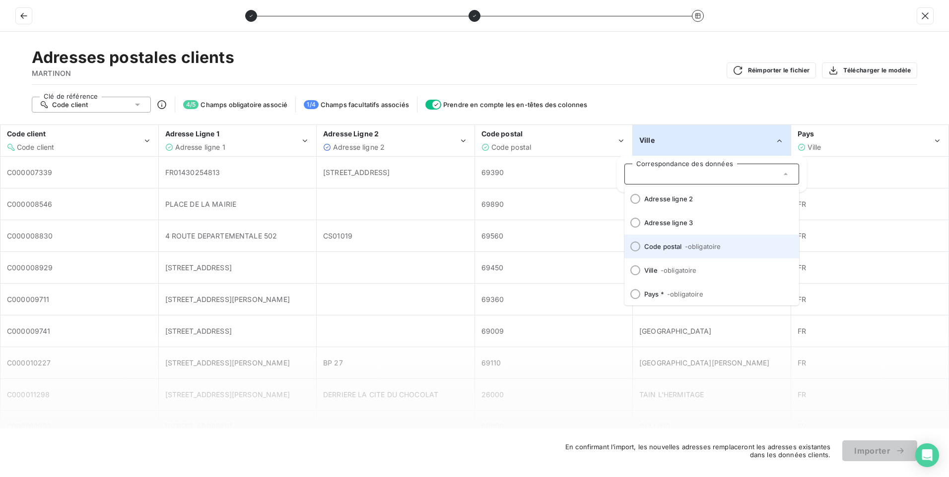
scroll to position [123, 0]
click at [668, 267] on span "- obligatoire" at bounding box center [679, 268] width 36 height 8
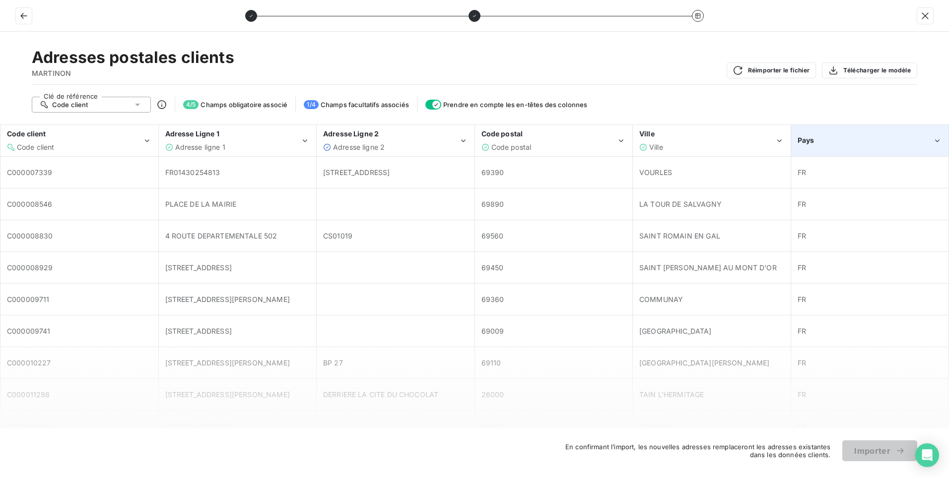
click at [814, 141] on div "Pays" at bounding box center [865, 140] width 135 height 10
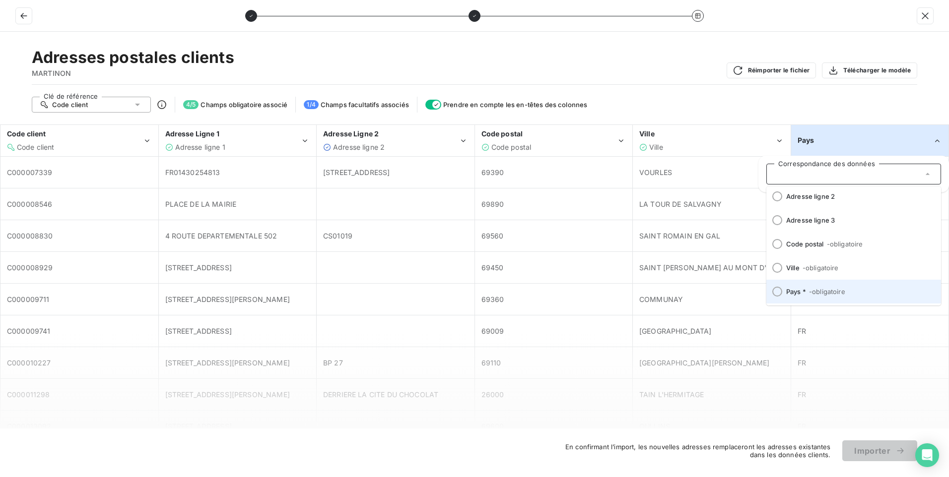
click at [805, 292] on span "Pays * - obligatoire" at bounding box center [859, 292] width 147 height 8
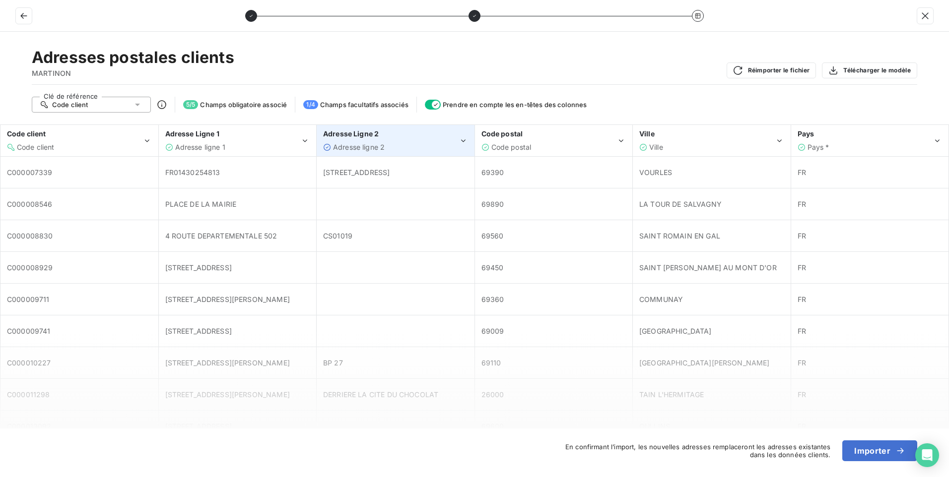
click at [406, 149] on div "Adresse ligne 2" at bounding box center [390, 147] width 135 height 10
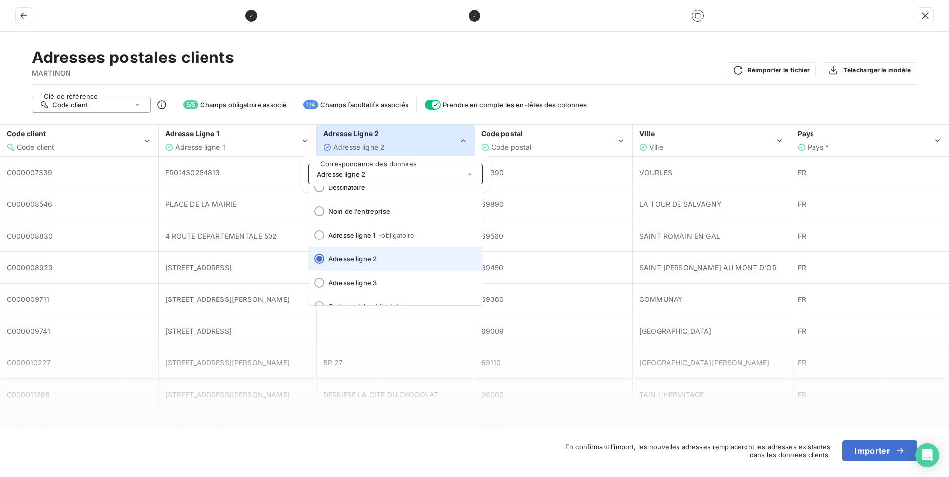
scroll to position [75, 0]
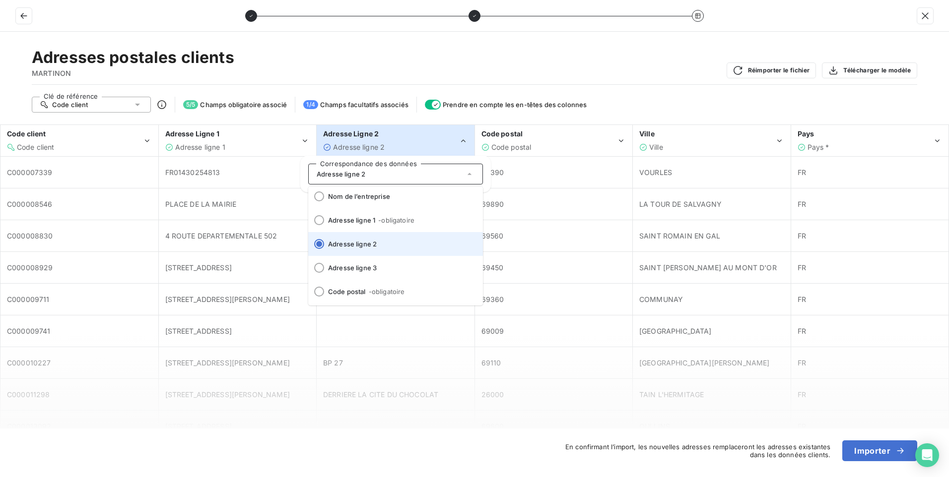
click at [391, 243] on span "Adresse ligne 2" at bounding box center [401, 244] width 147 height 8
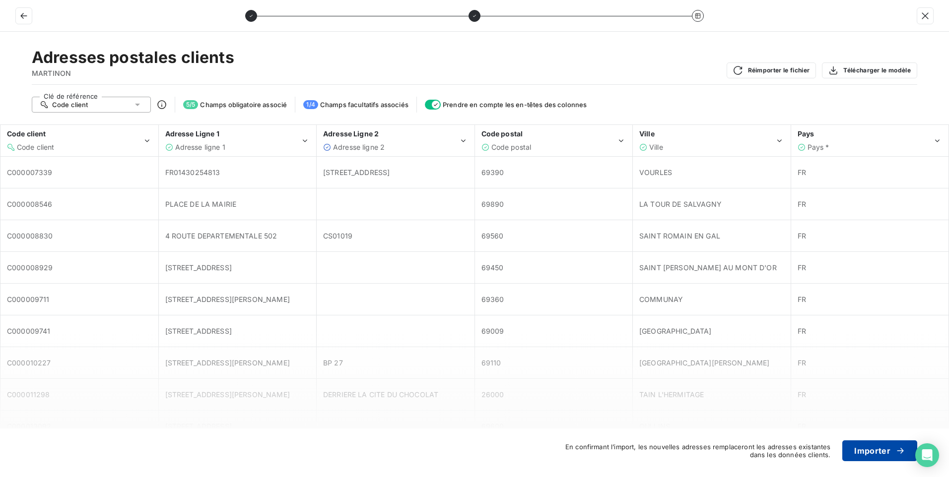
click at [888, 454] on button "Importer" at bounding box center [879, 451] width 75 height 21
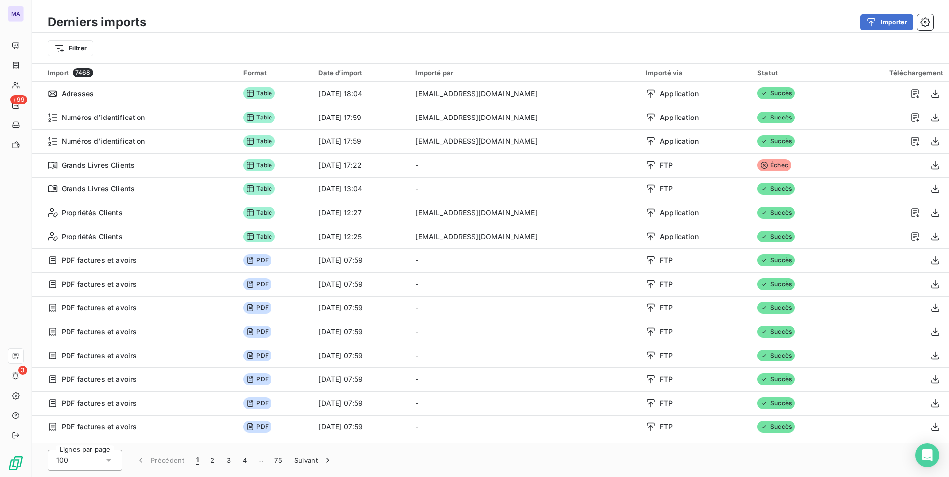
click at [290, 37] on div "Filtrer" at bounding box center [490, 48] width 917 height 31
